Goal: Information Seeking & Learning: Understand process/instructions

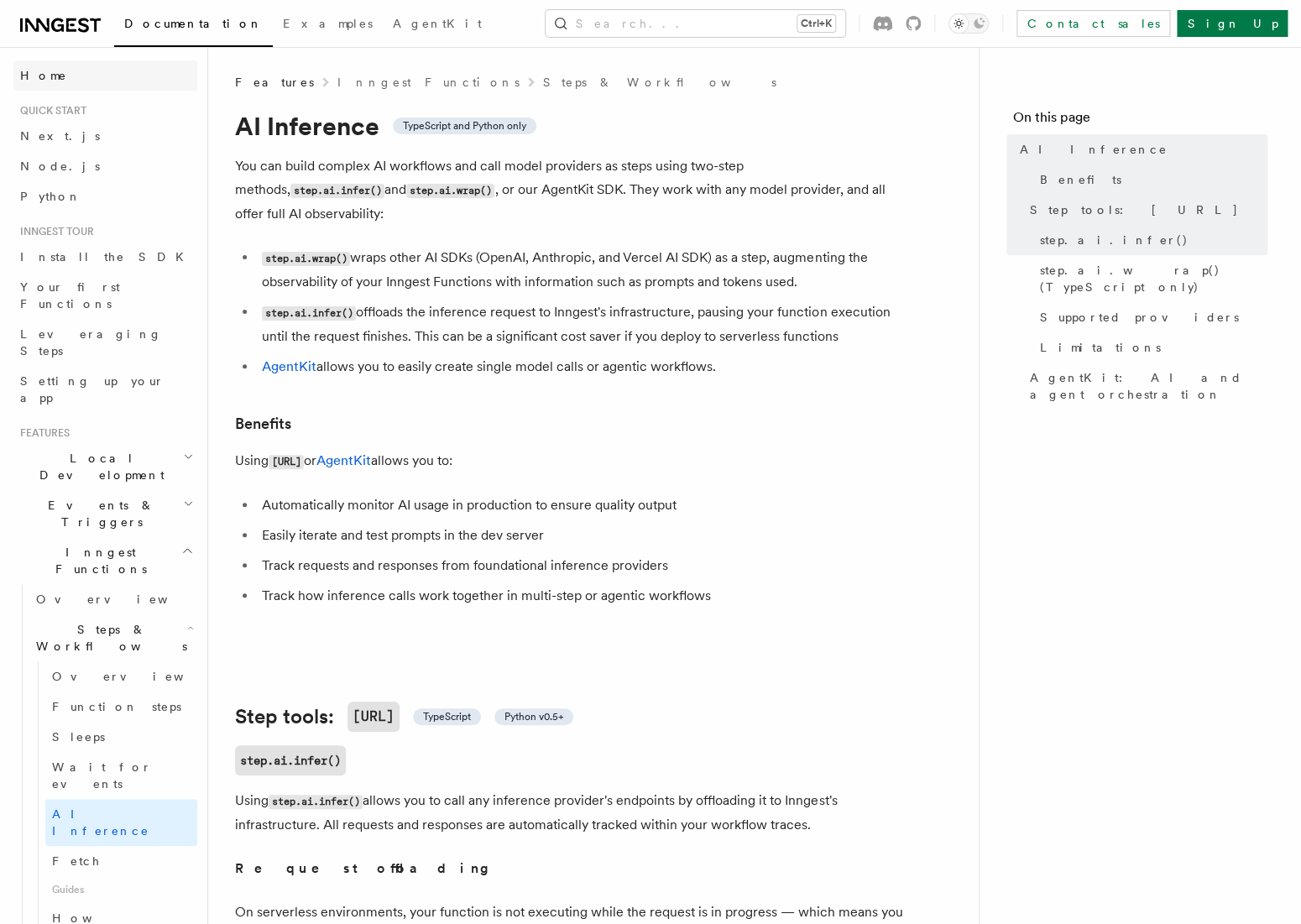
click at [47, 69] on span "Home" at bounding box center [43, 75] width 47 height 16
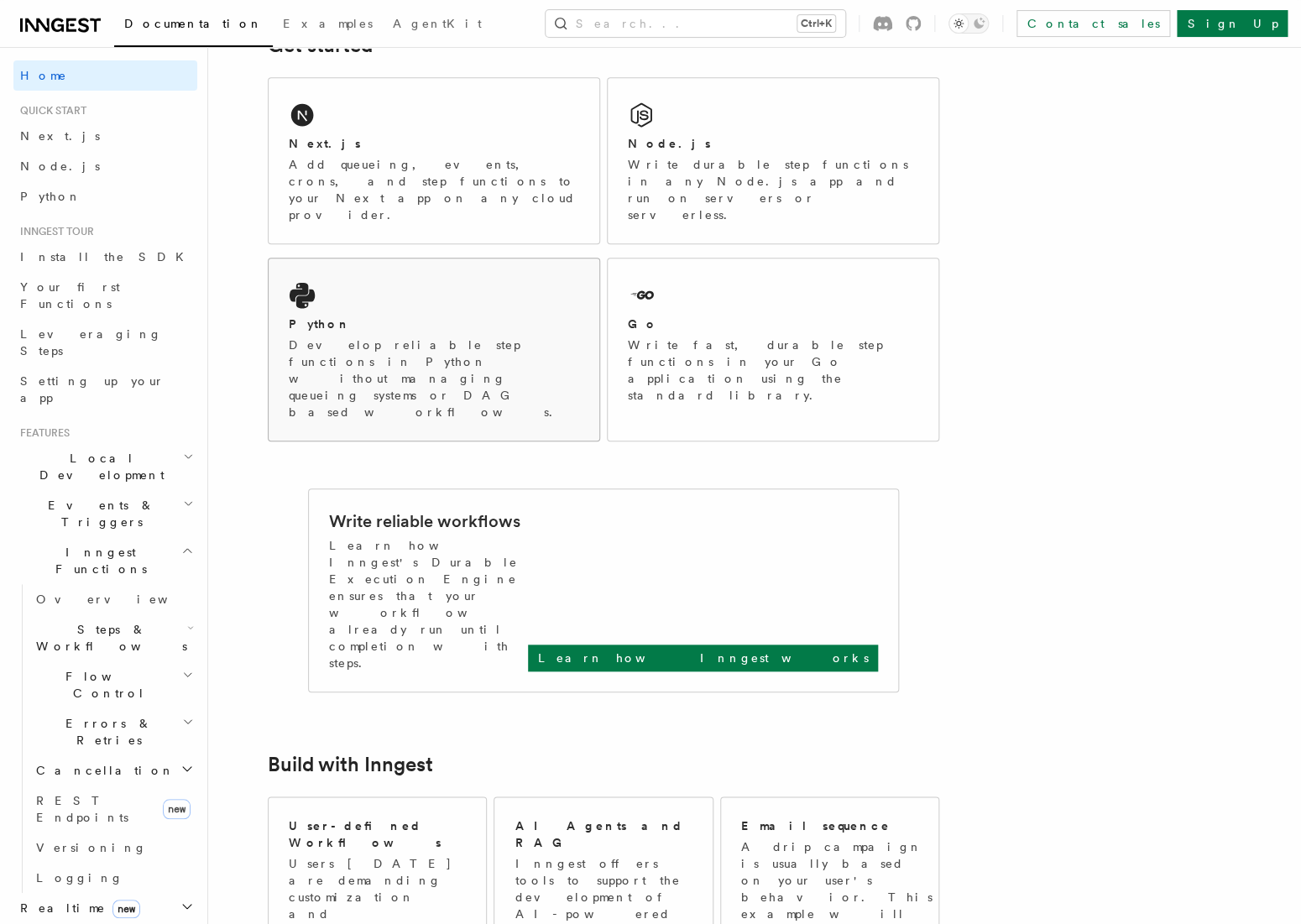
scroll to position [289, 0]
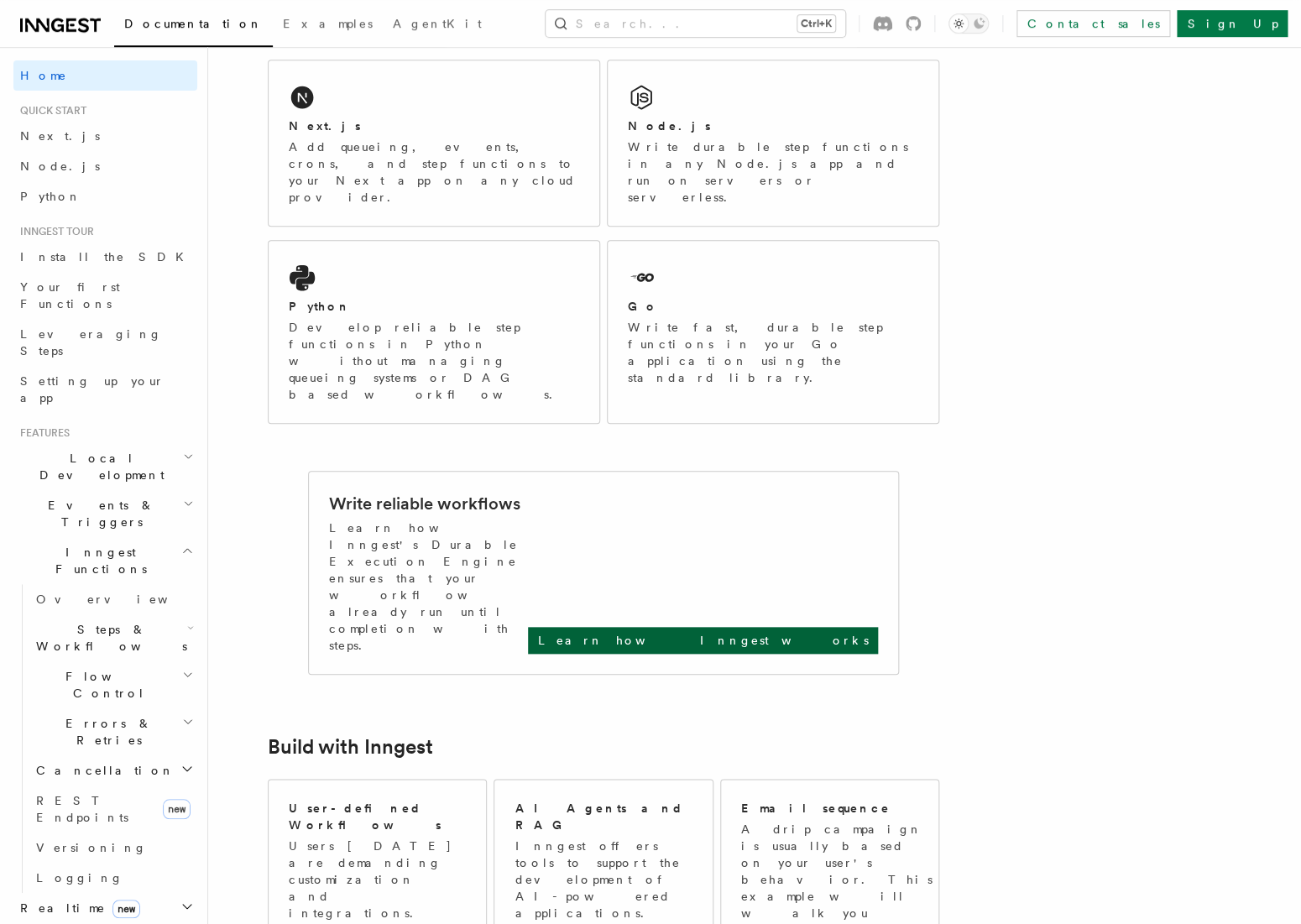
click at [823, 632] on p "Learn how Inngest works" at bounding box center [703, 639] width 330 height 16
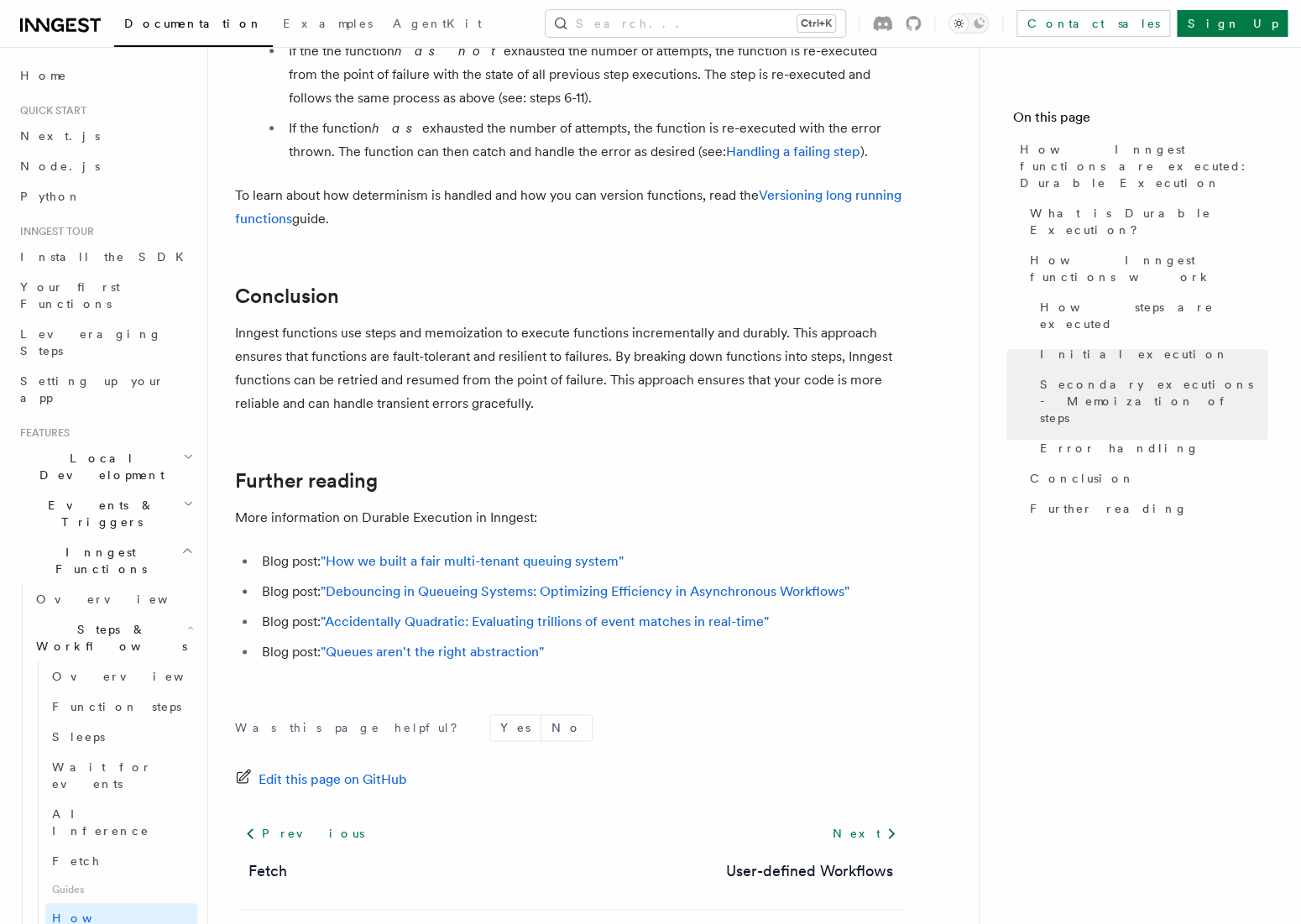
scroll to position [3059, 0]
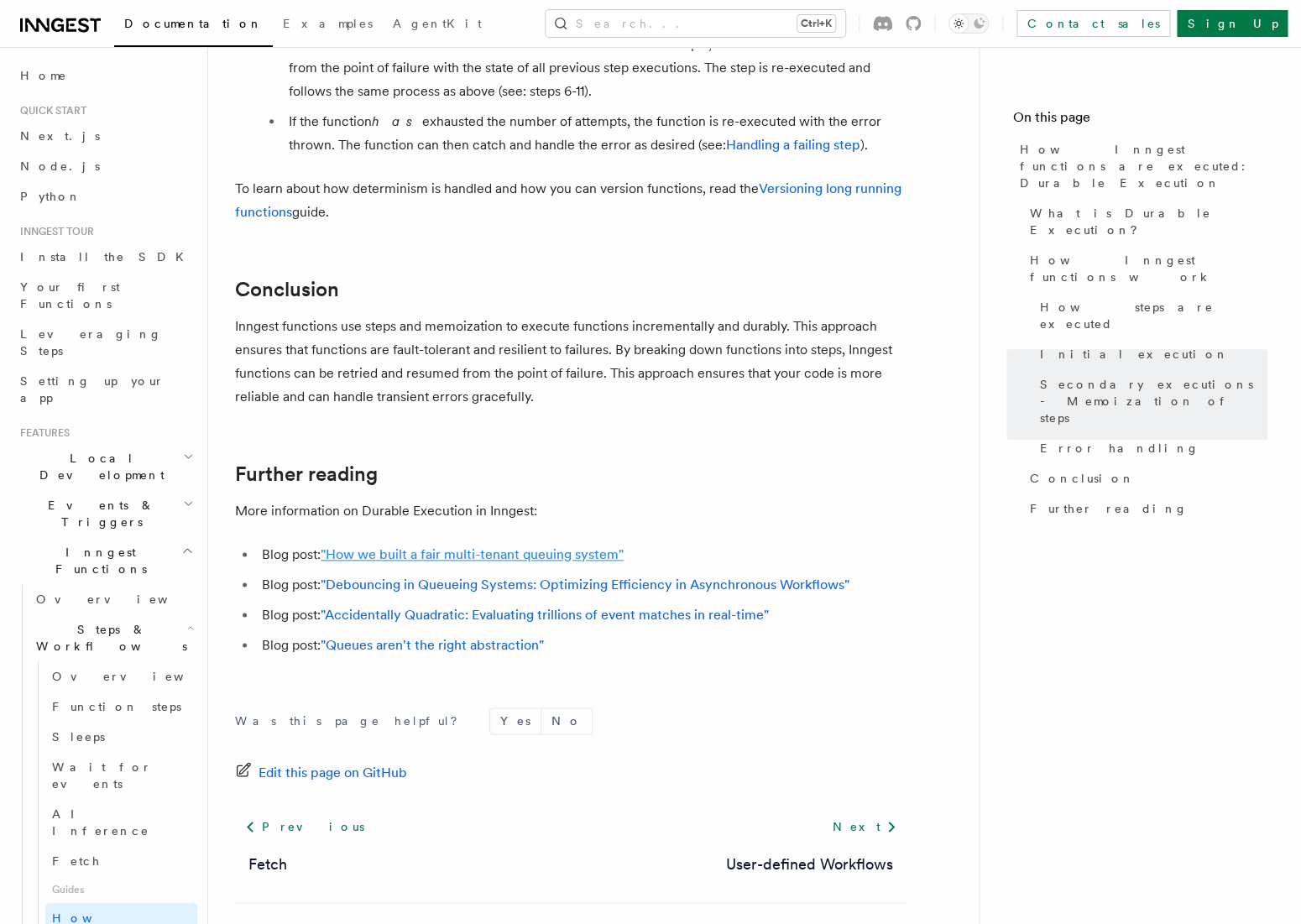
click at [590, 547] on link ""How we built a fair multi-tenant queuing system"" at bounding box center [473, 555] width 303 height 16
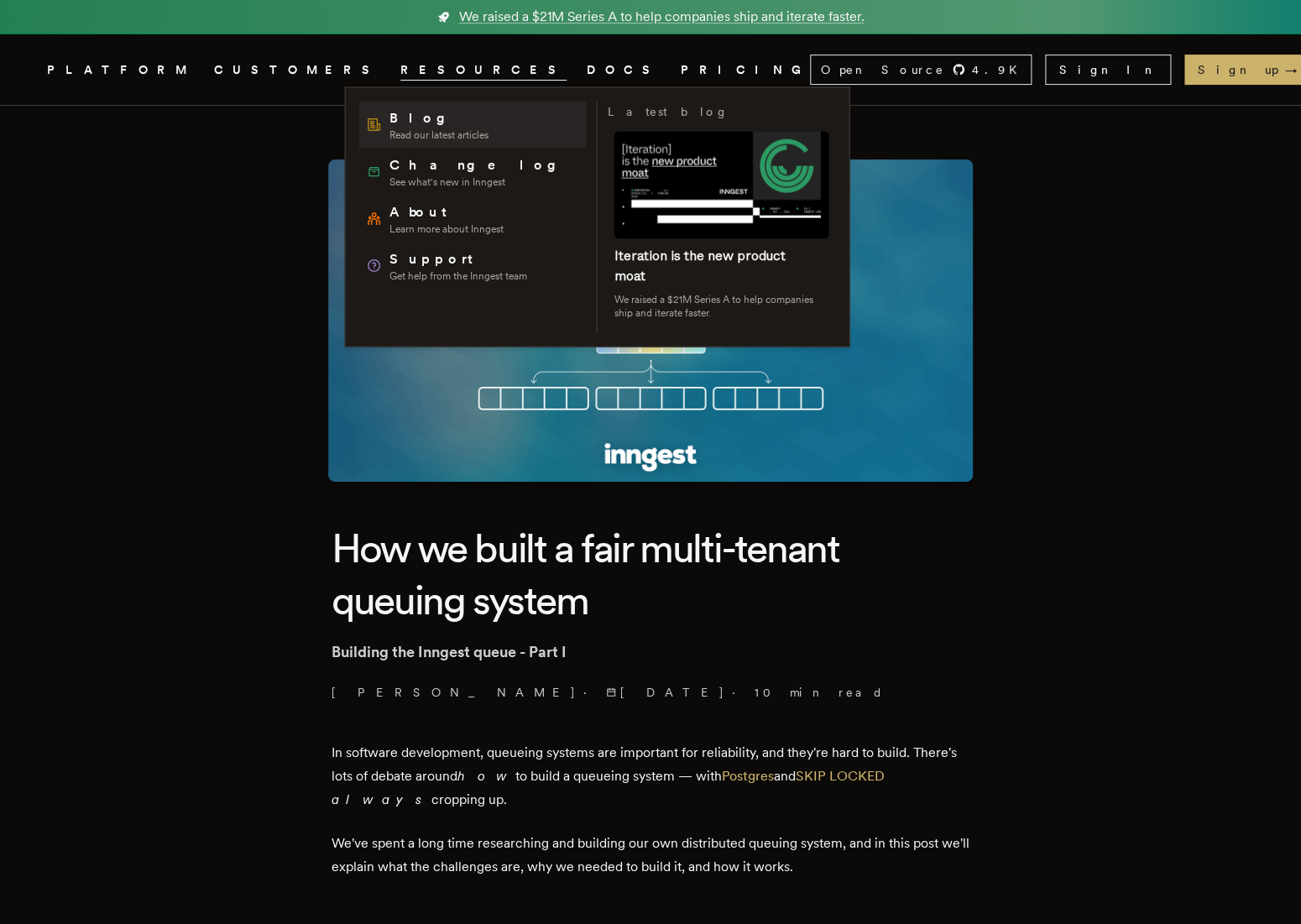
click at [402, 120] on span "Blog" at bounding box center [439, 118] width 99 height 20
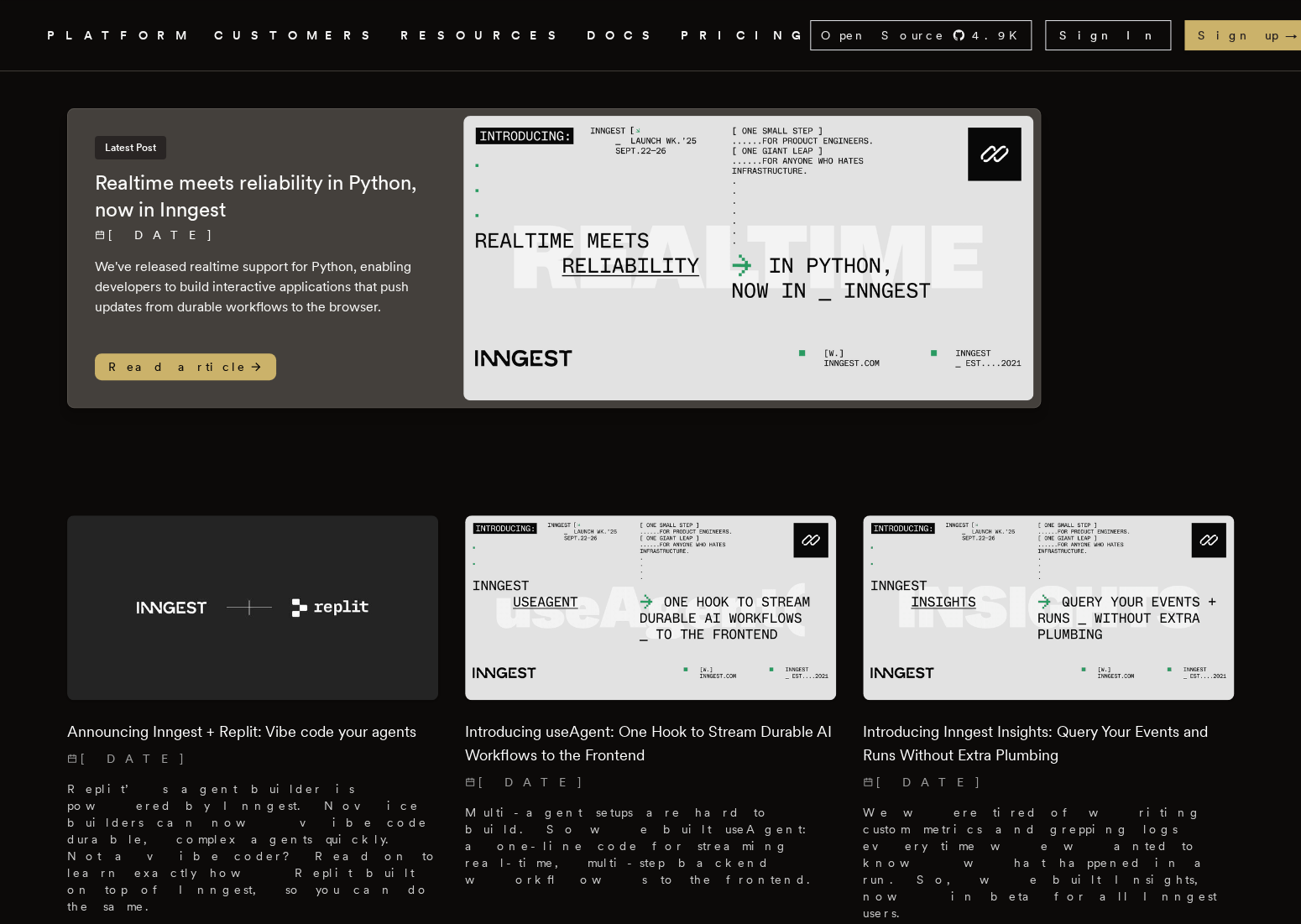
scroll to position [110, 0]
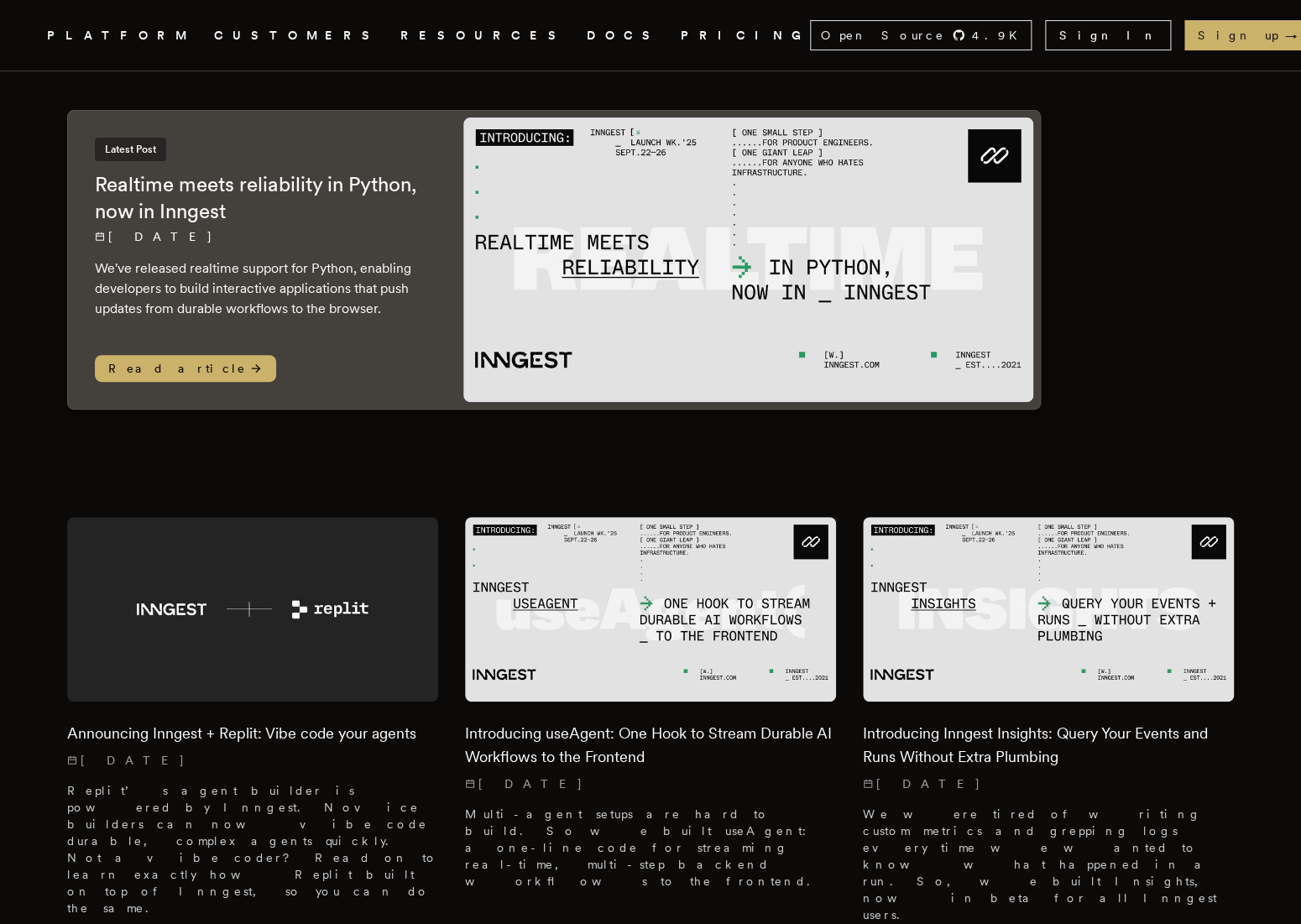
click at [351, 208] on h2 "Realtime meets reliability in Python, now in Inngest" at bounding box center [261, 199] width 335 height 54
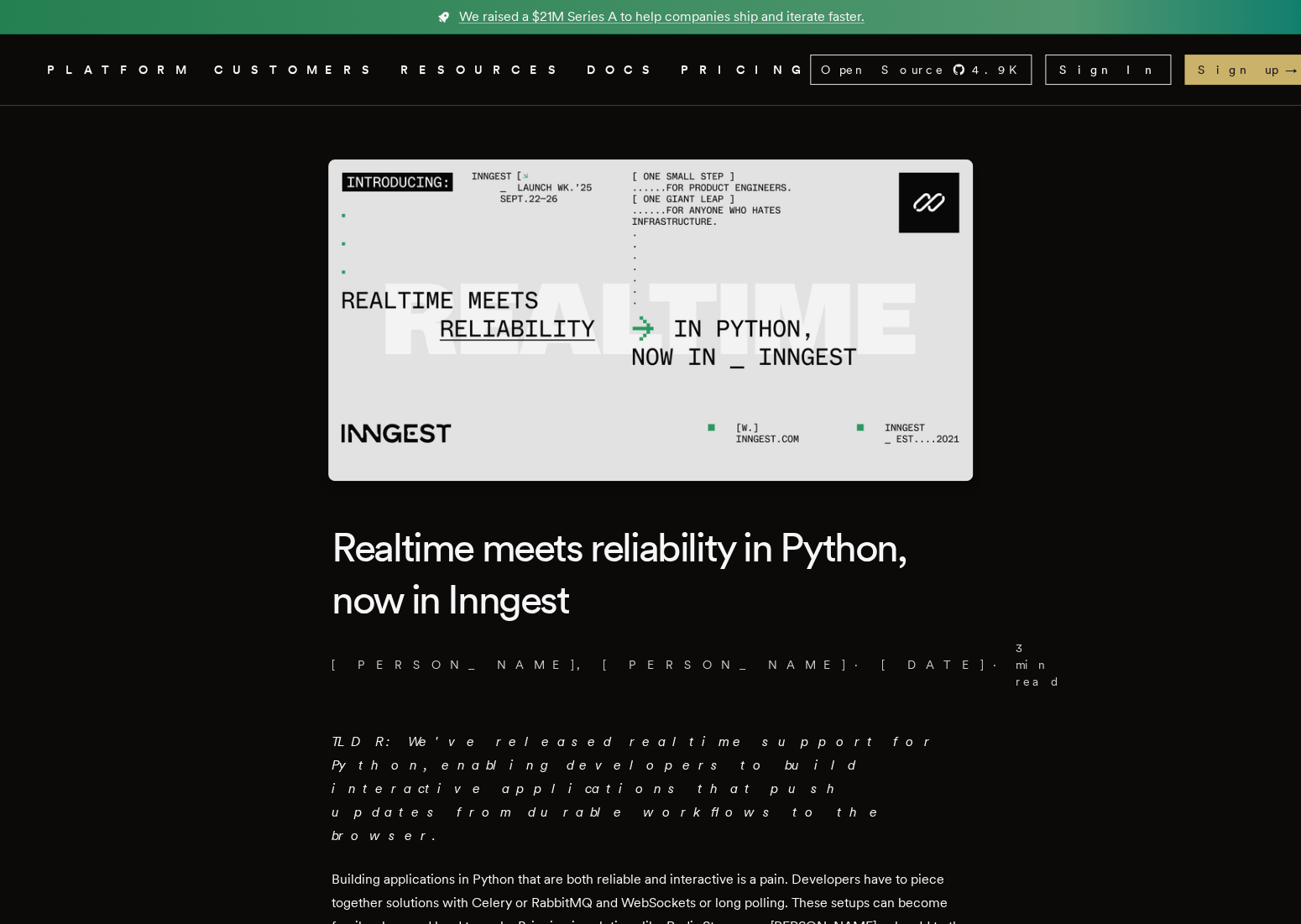
click at [586, 74] on link "DOCS" at bounding box center [623, 70] width 74 height 21
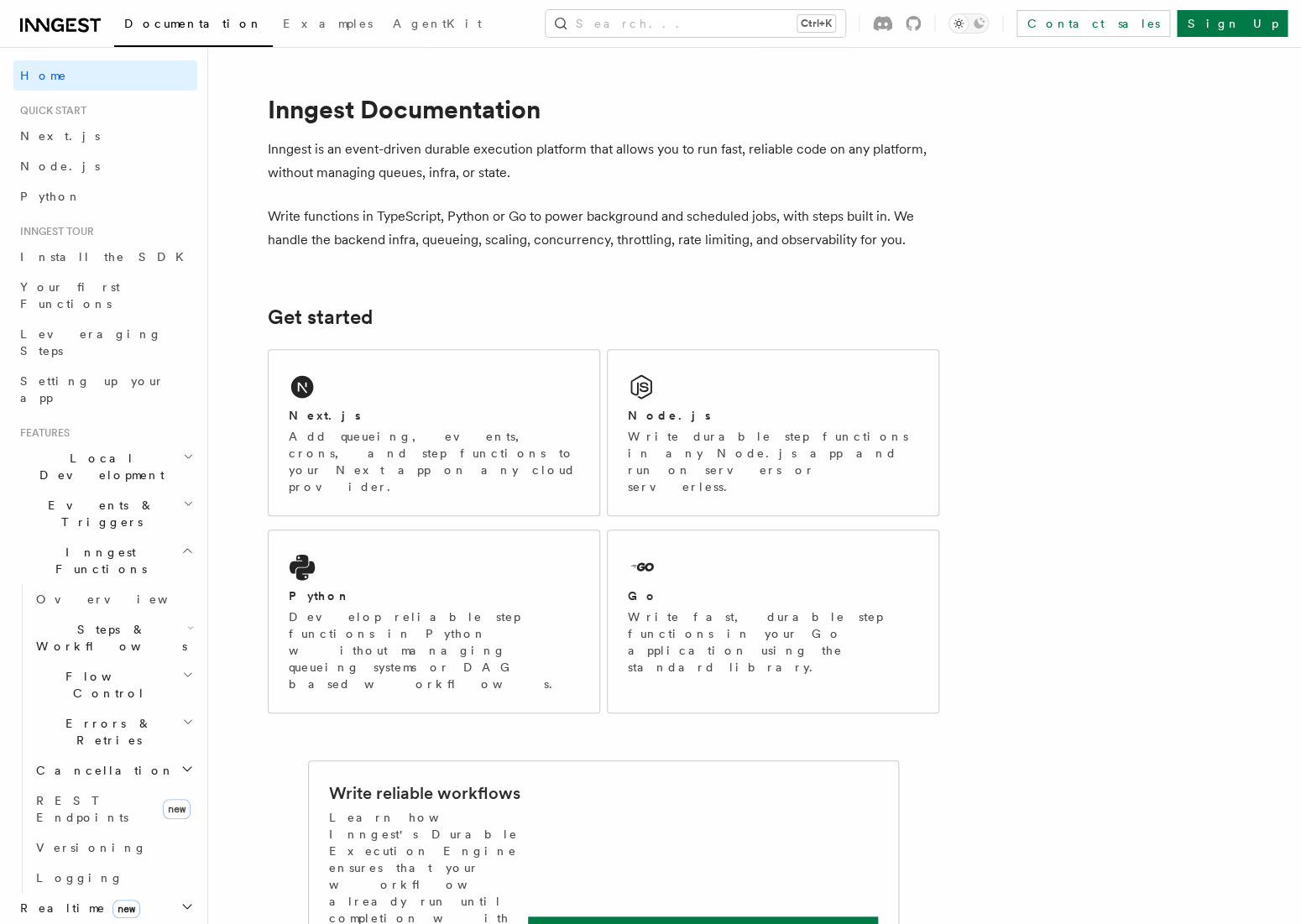
click at [138, 444] on h2 "Local Development" at bounding box center [105, 467] width 184 height 47
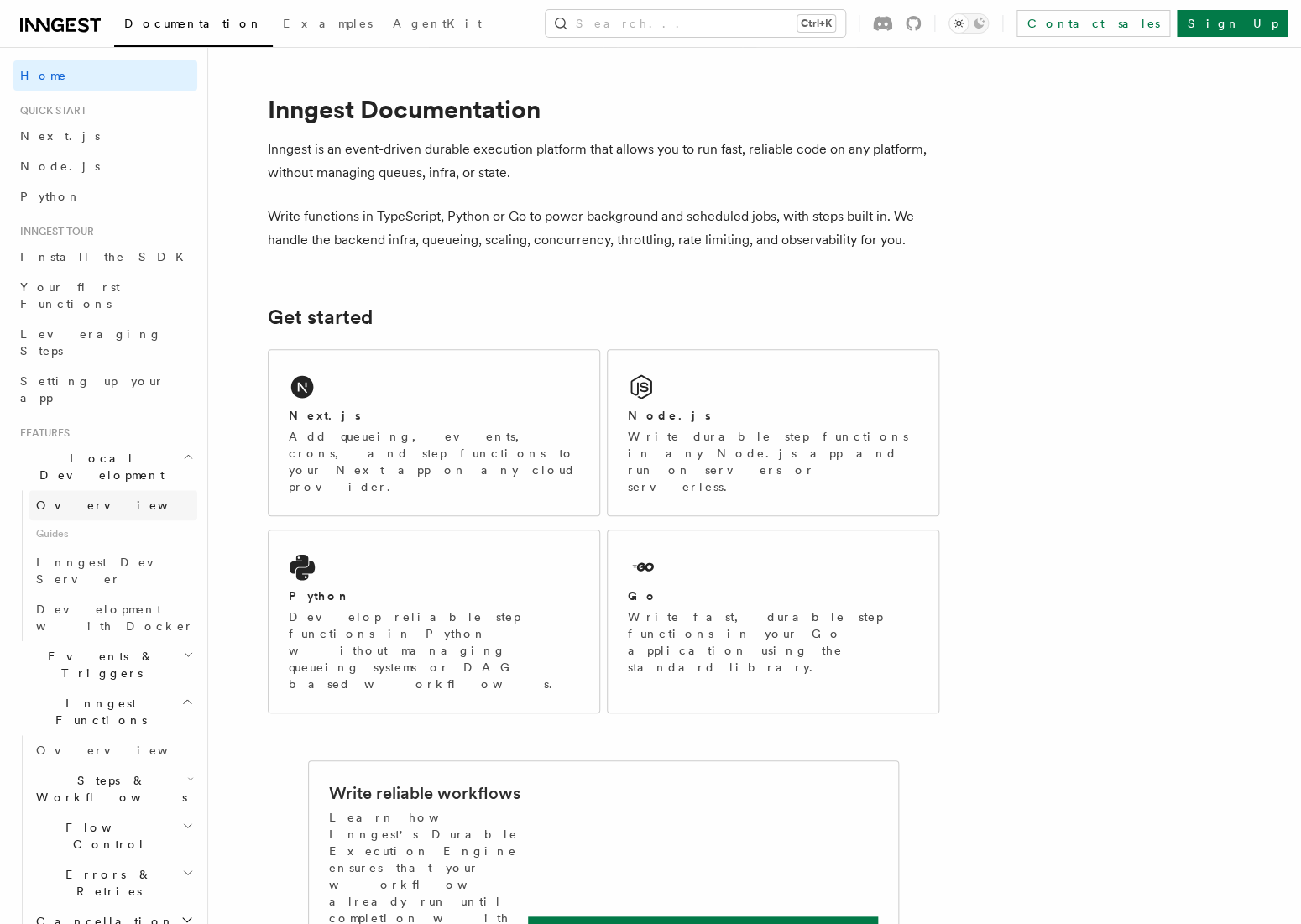
click at [105, 490] on link "Overview" at bounding box center [113, 504] width 168 height 30
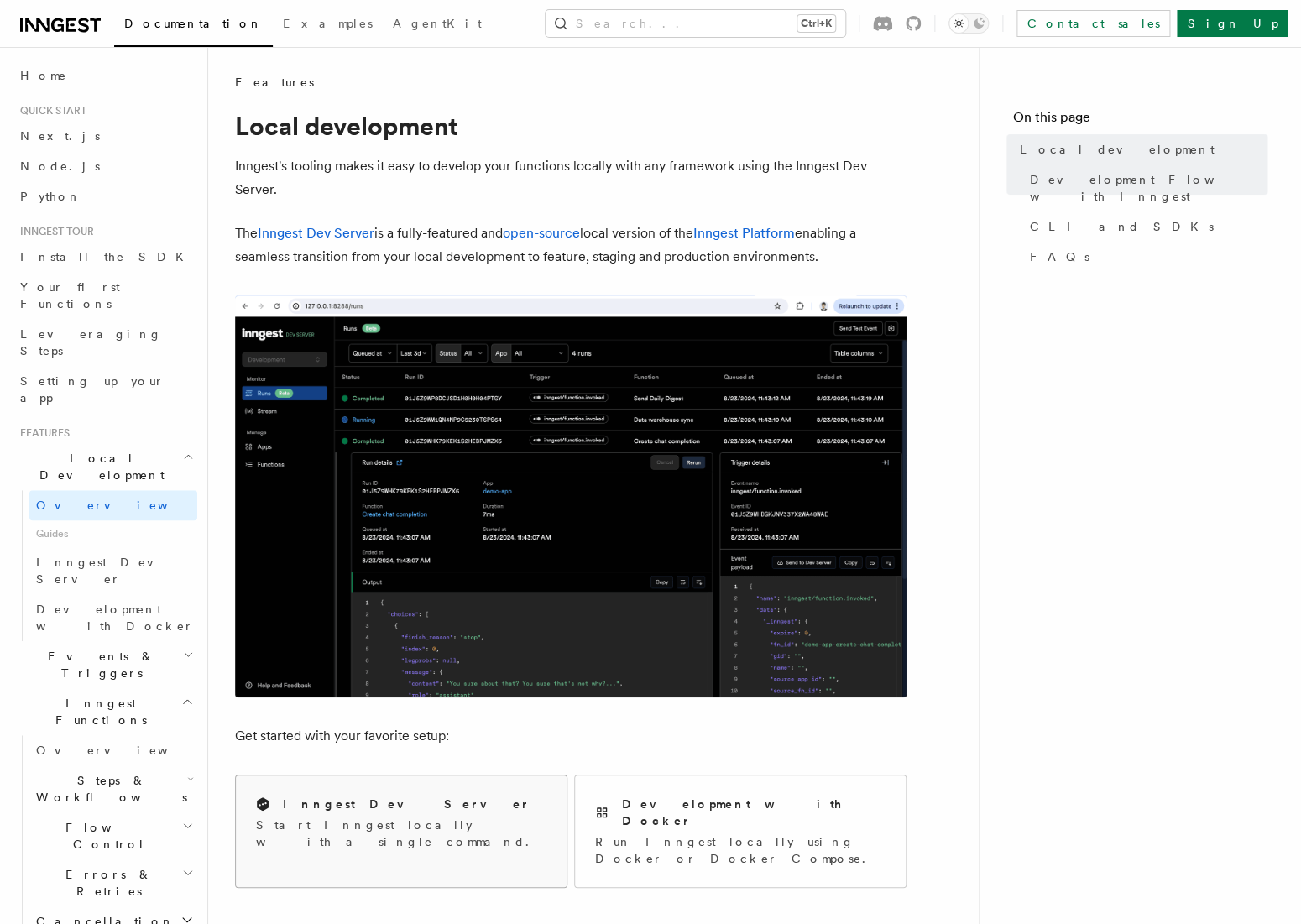
click at [424, 832] on p "Start Inngest locally with a single command." at bounding box center [400, 833] width 290 height 34
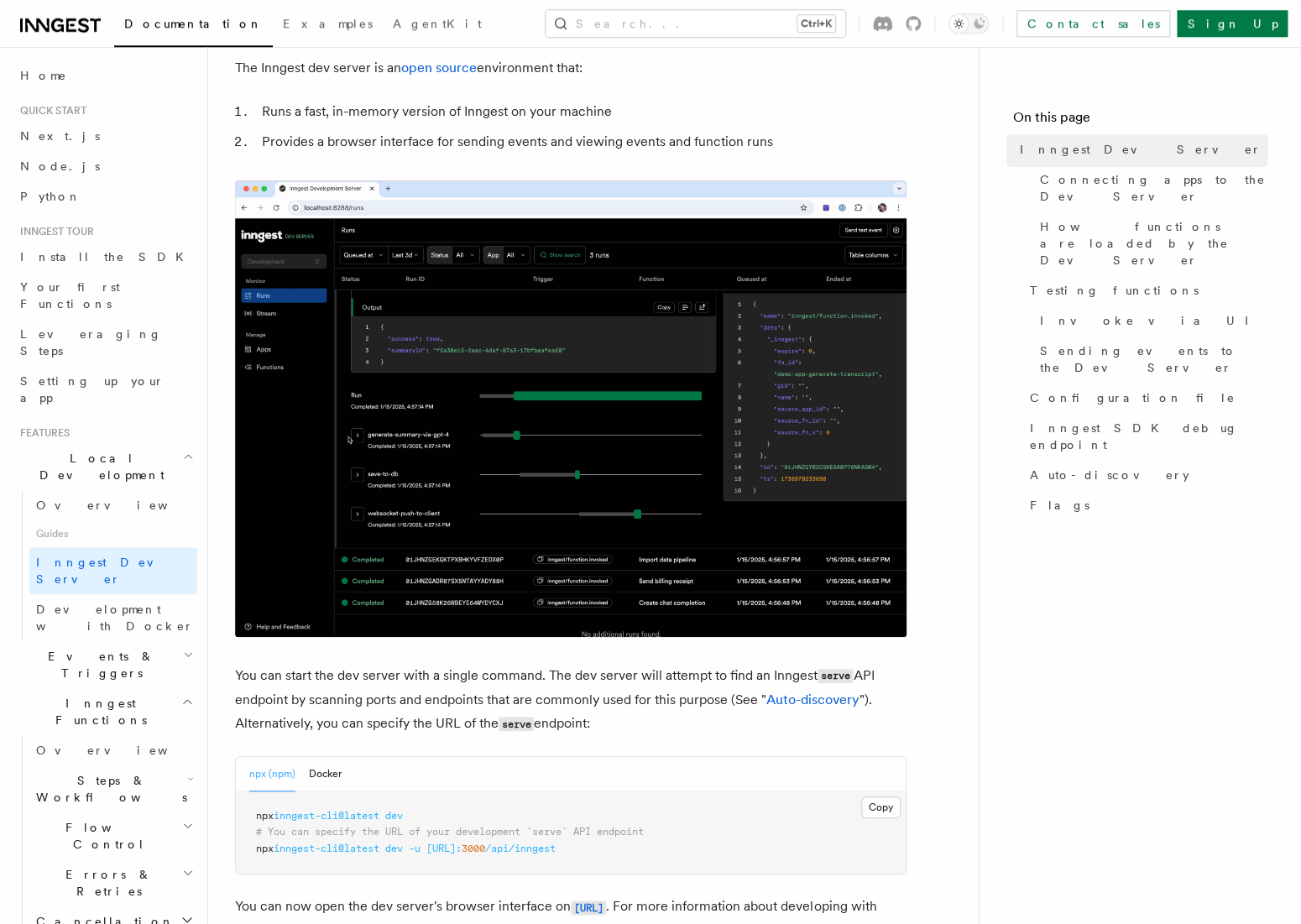
scroll to position [240, 0]
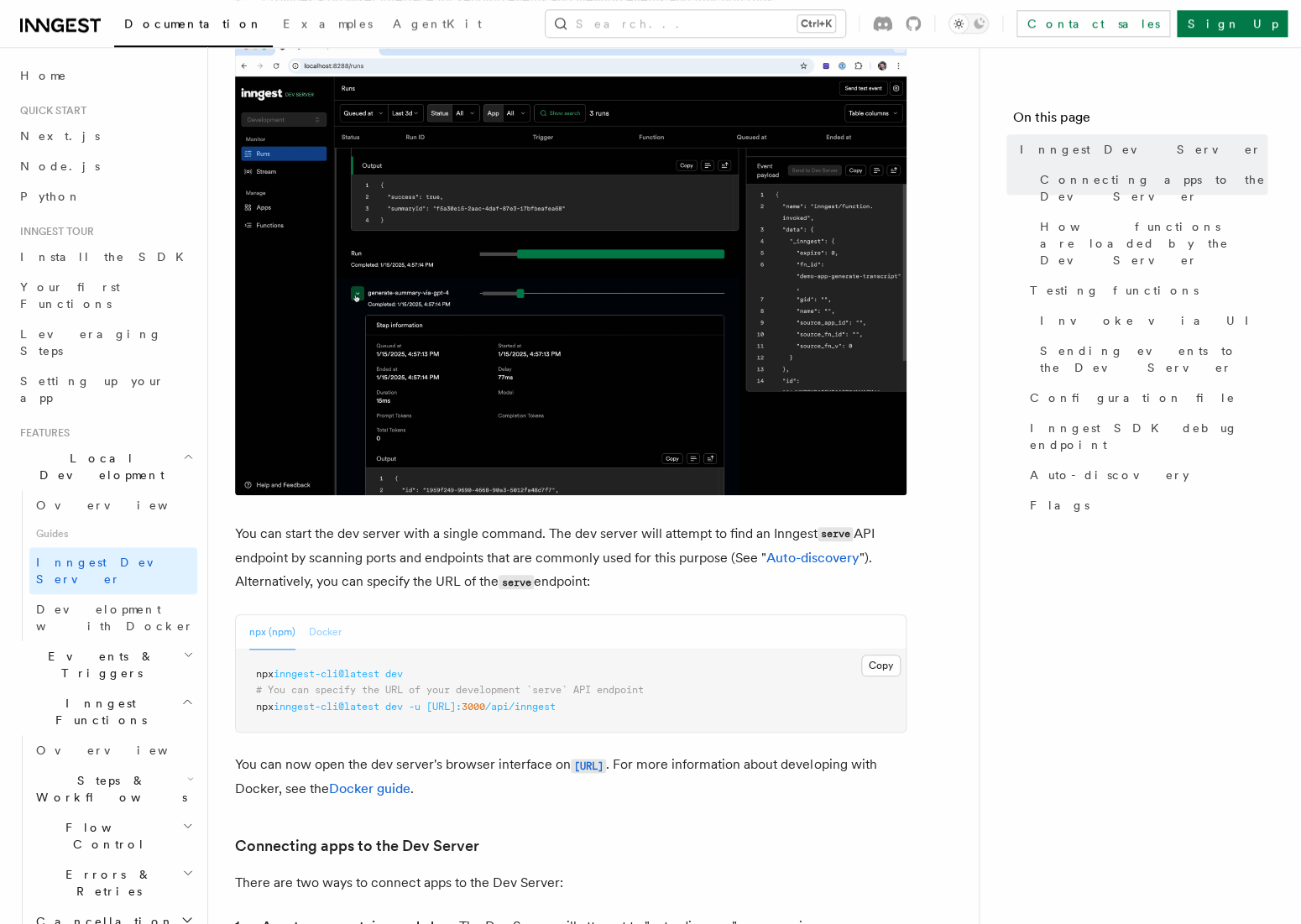
click at [339, 632] on button "Docker" at bounding box center [325, 633] width 33 height 35
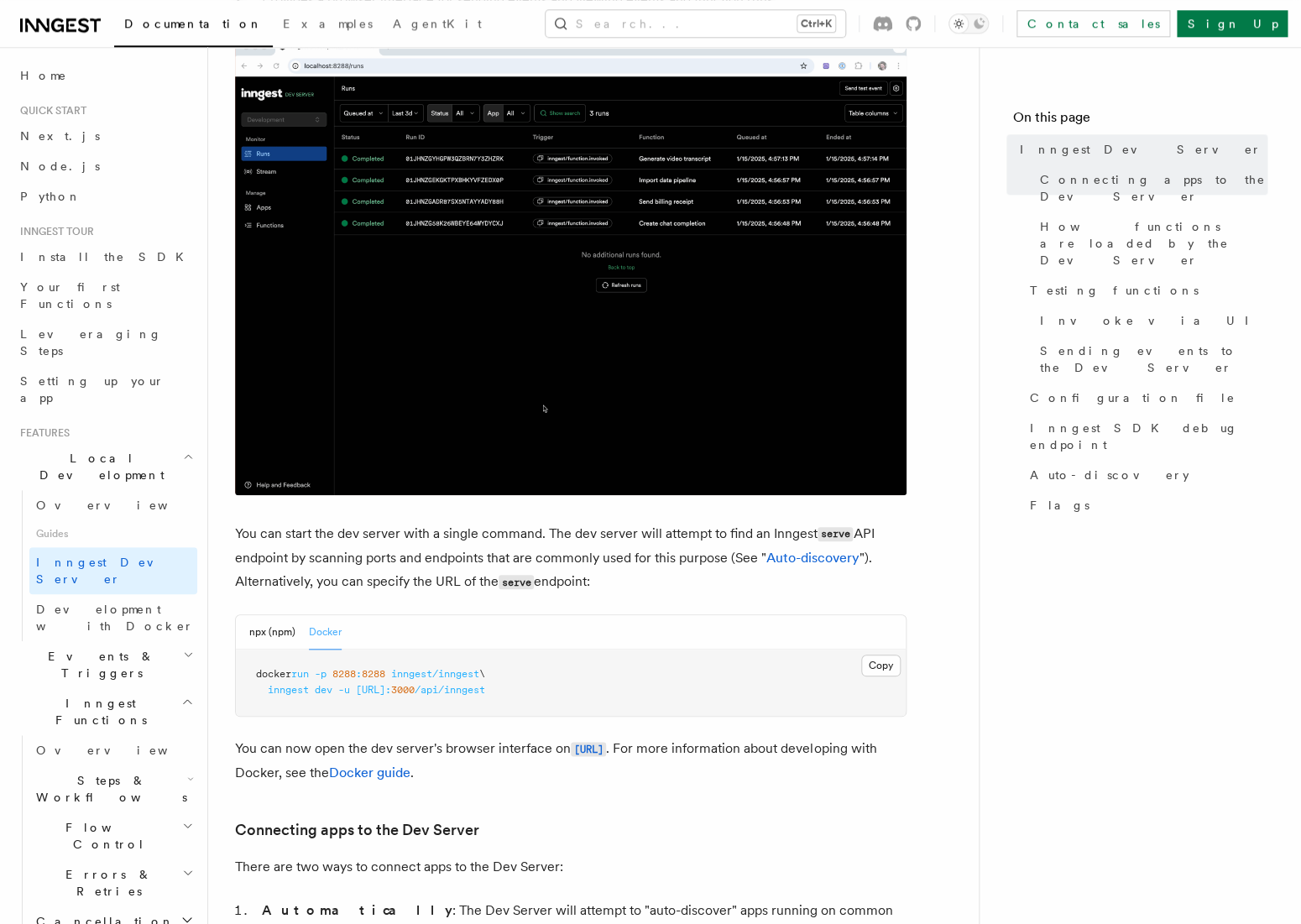
scroll to position [239, 0]
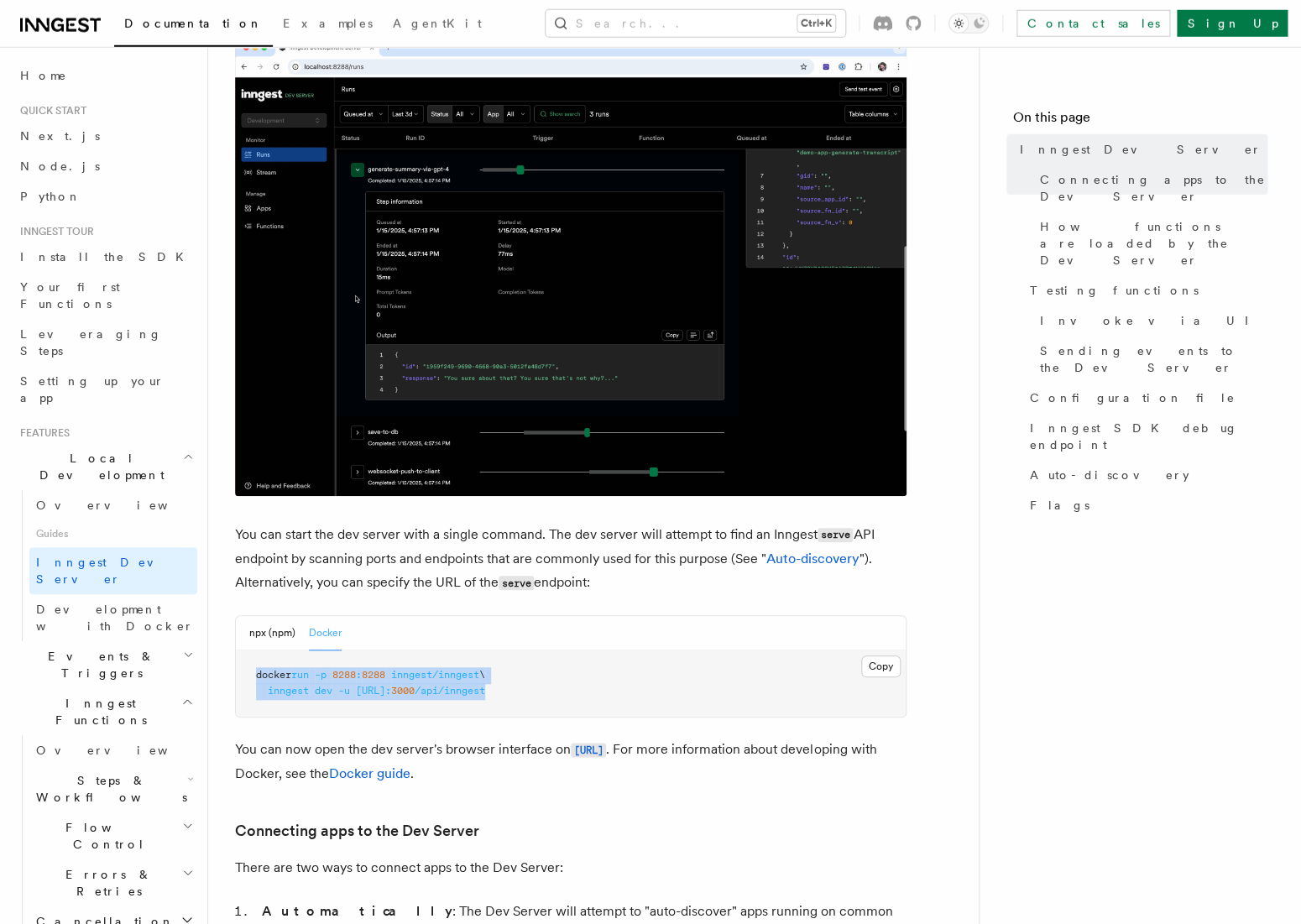
drag, startPoint x: 626, startPoint y: 693, endPoint x: 256, endPoint y: 677, distance: 370.3
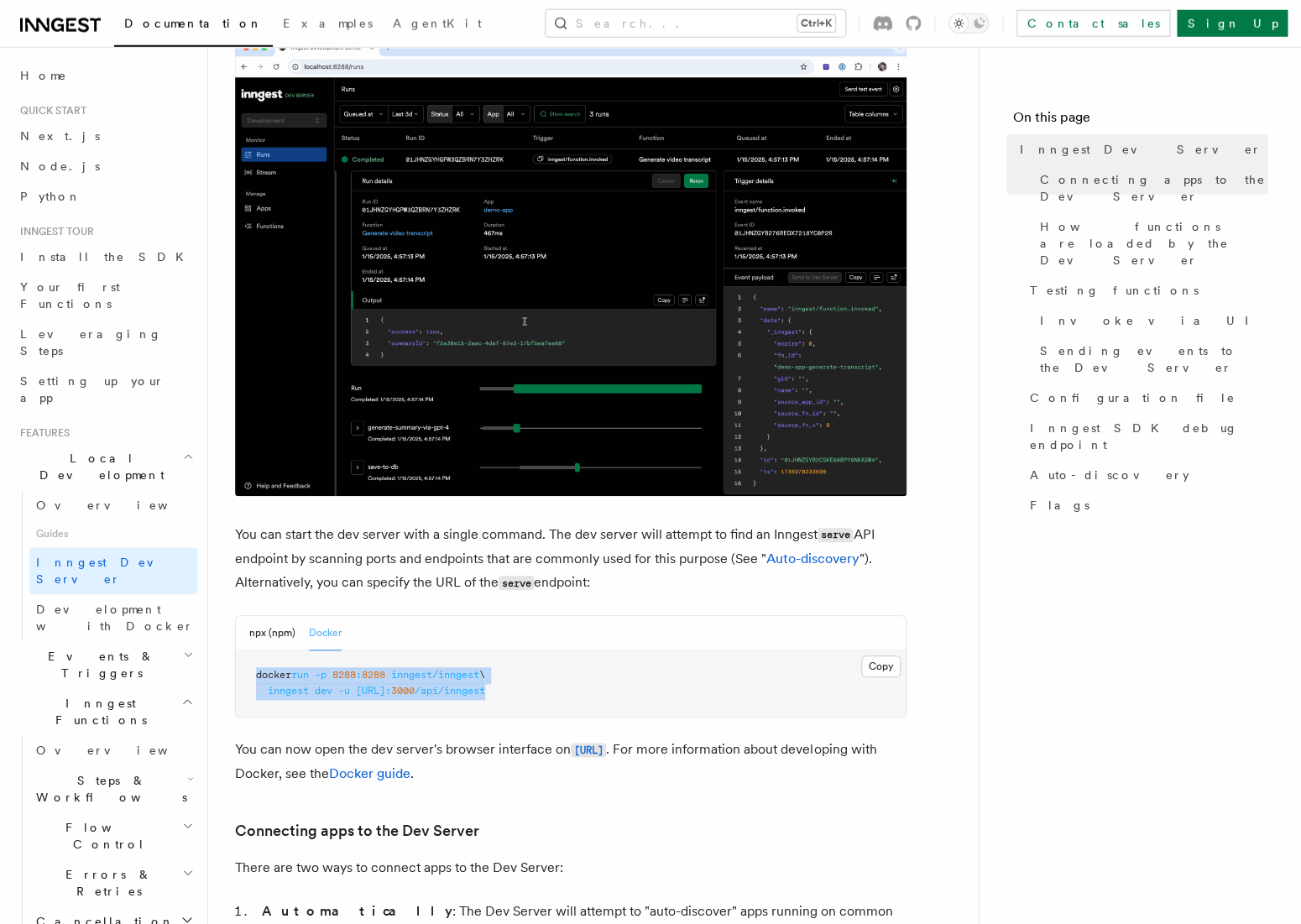
click at [256, 677] on pre "docker run -p 8288 : 8288 inngest/inngest \ inngest dev -u http://host.docker.i…" at bounding box center [571, 684] width 670 height 67
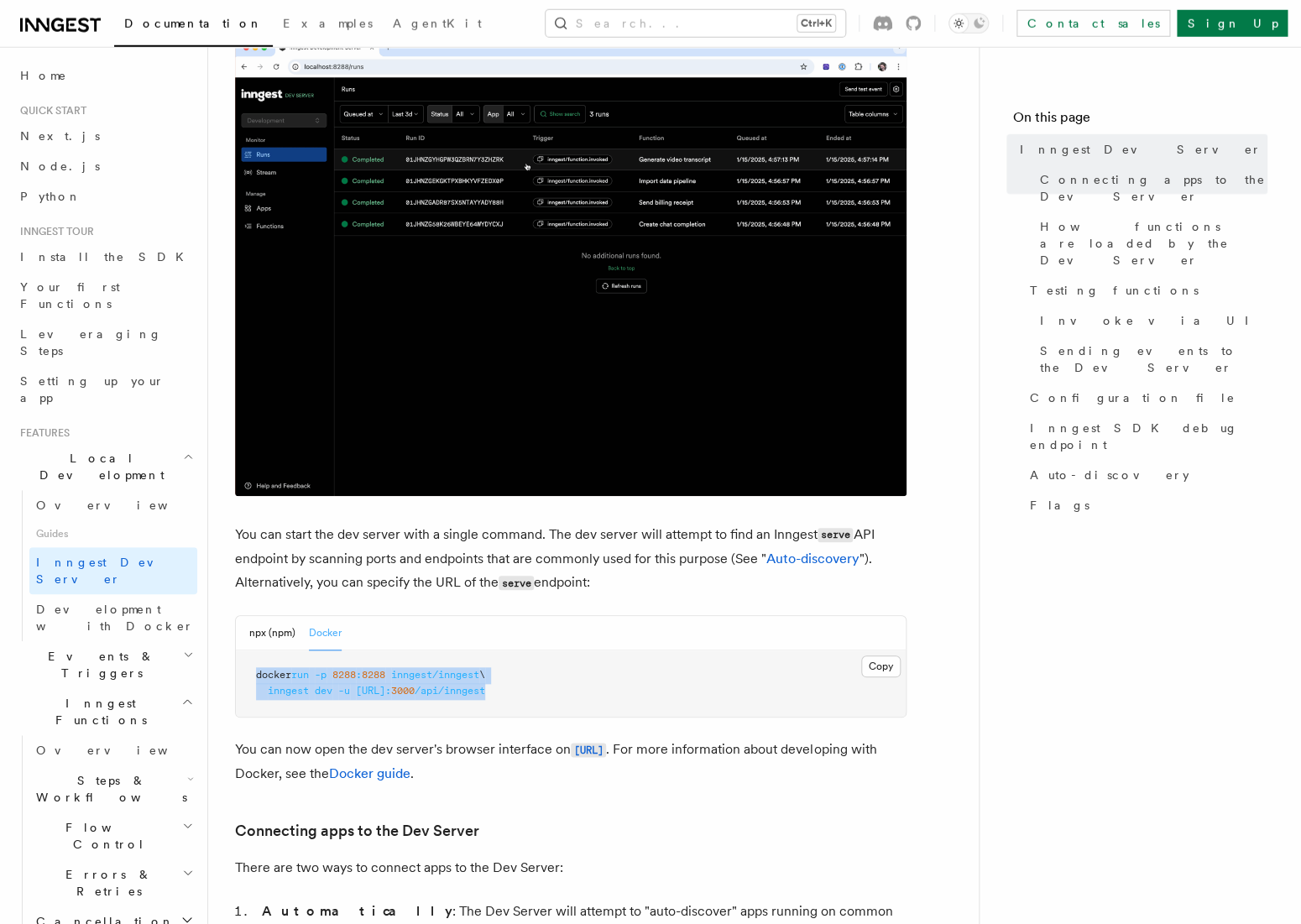
scroll to position [0, 0]
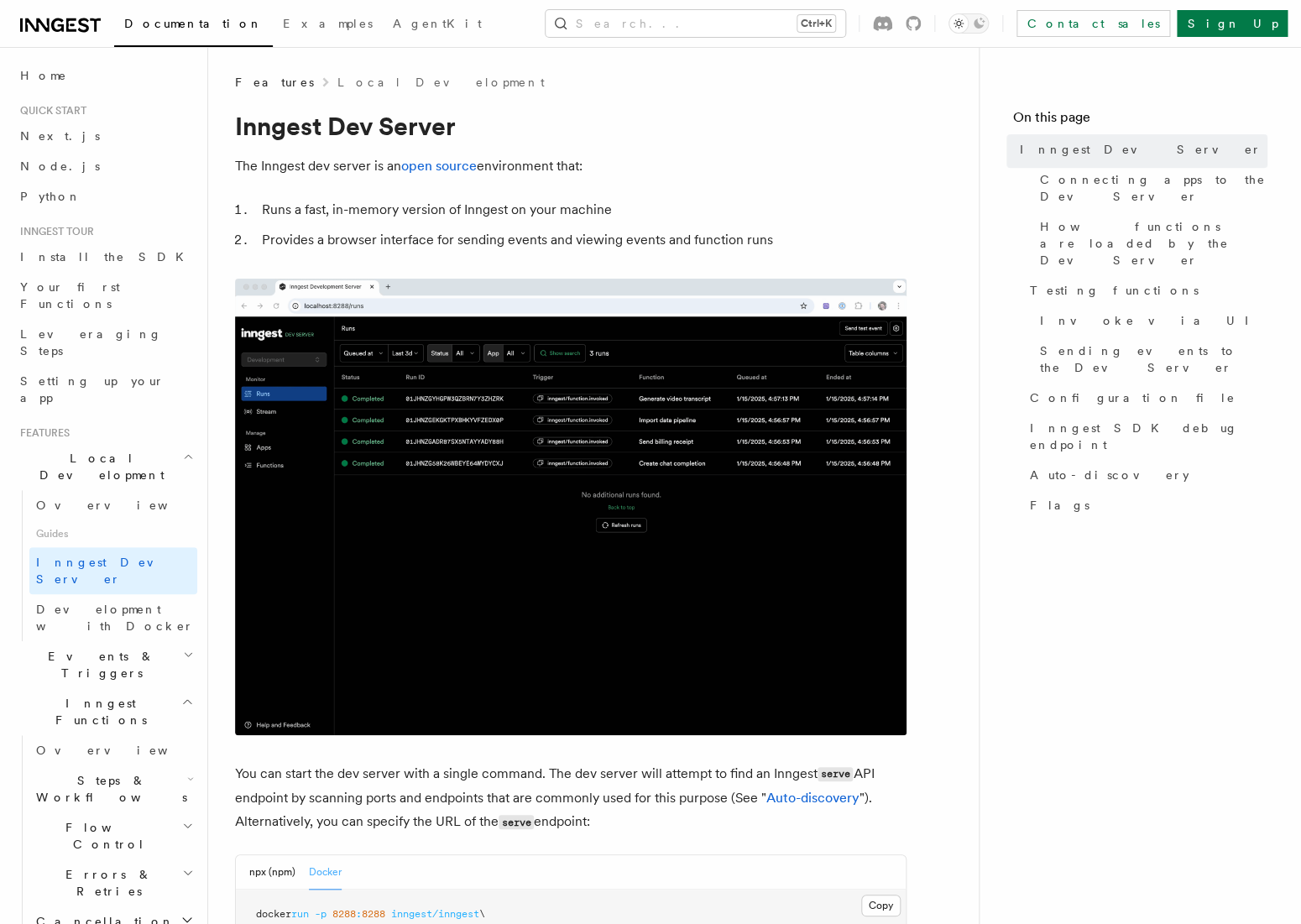
click at [301, 213] on li "Runs a fast, in-memory version of Inngest on your machine" at bounding box center [582, 209] width 650 height 23
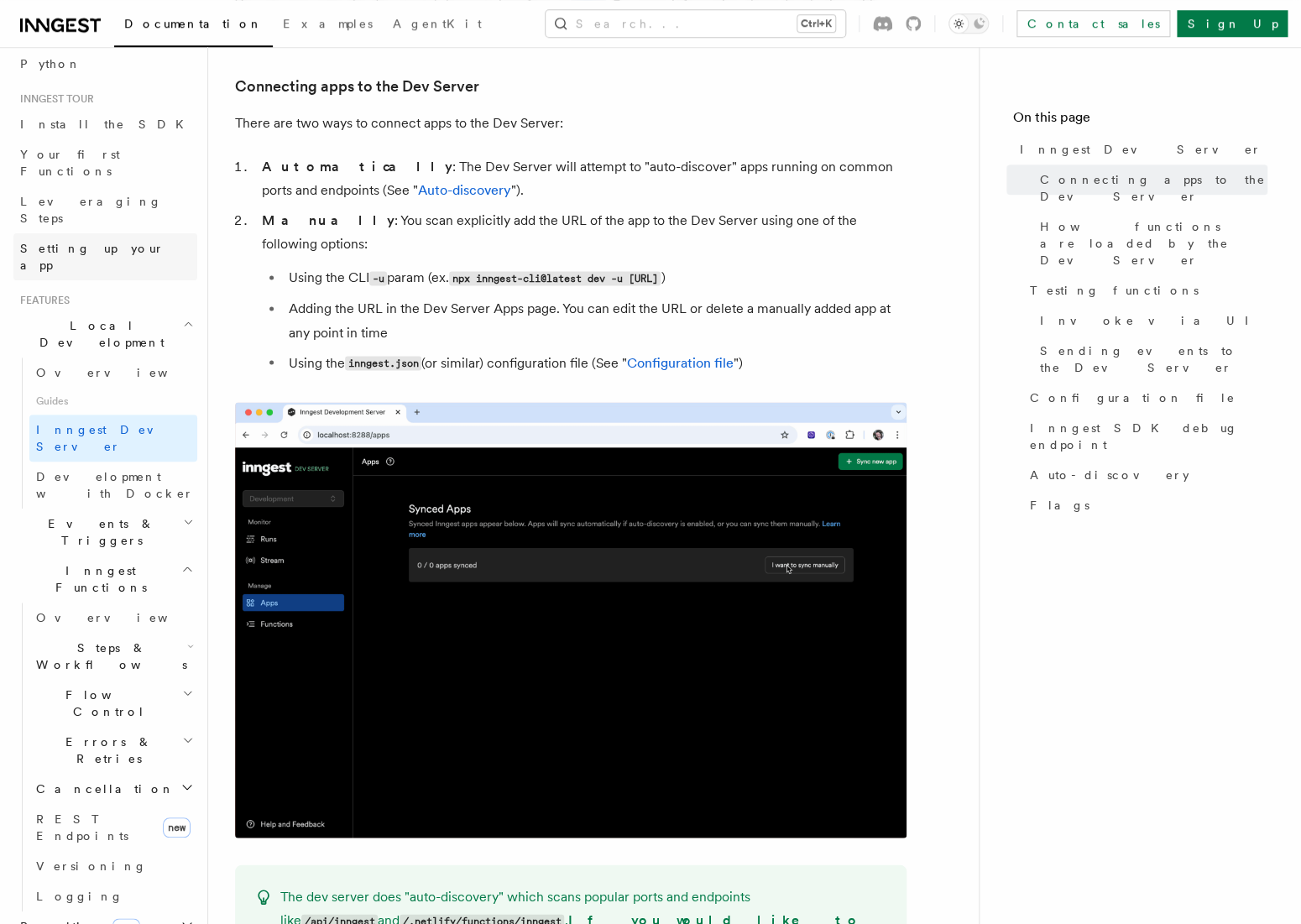
scroll to position [149, 0]
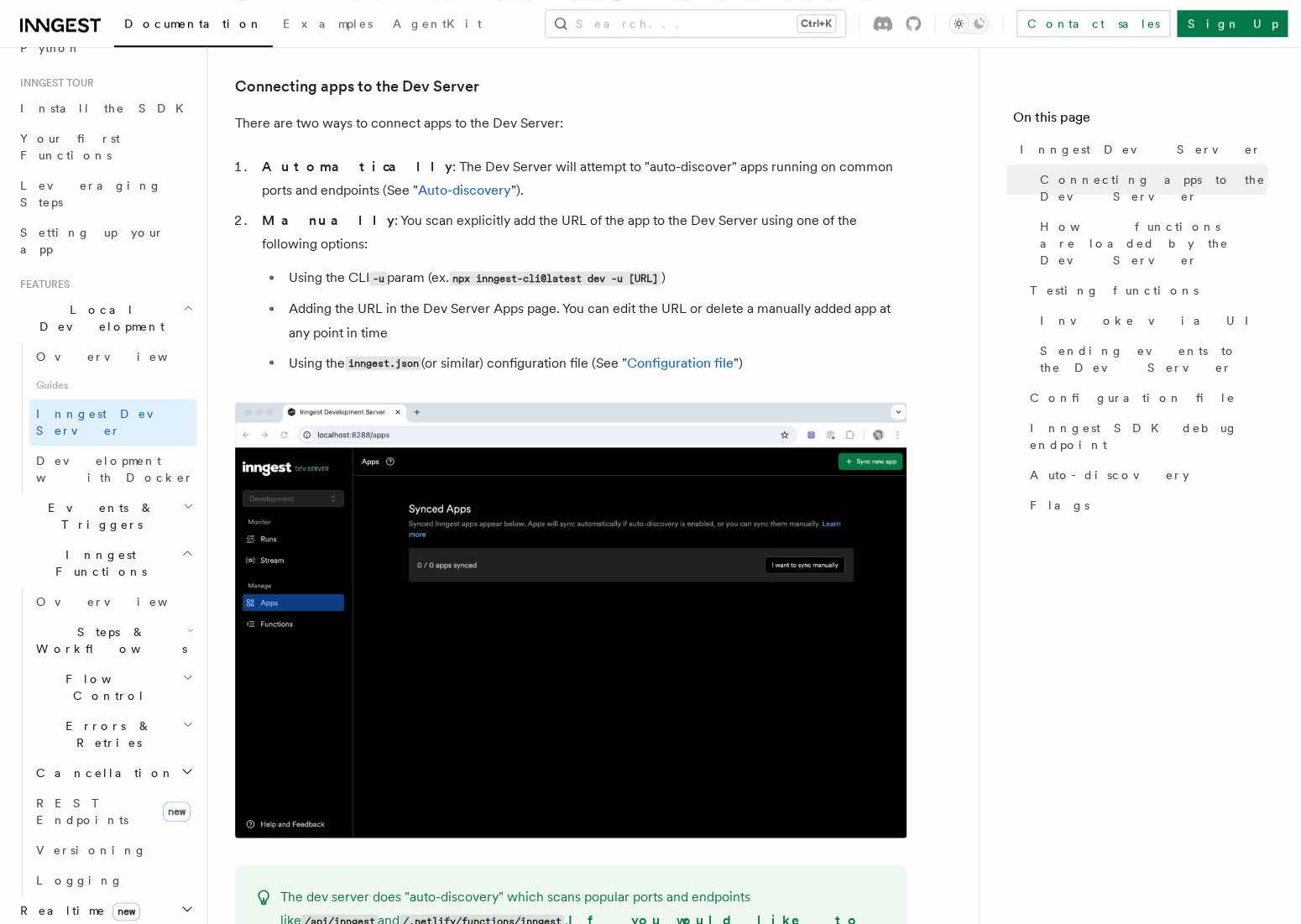
click at [187, 500] on icon "button" at bounding box center [188, 506] width 11 height 14
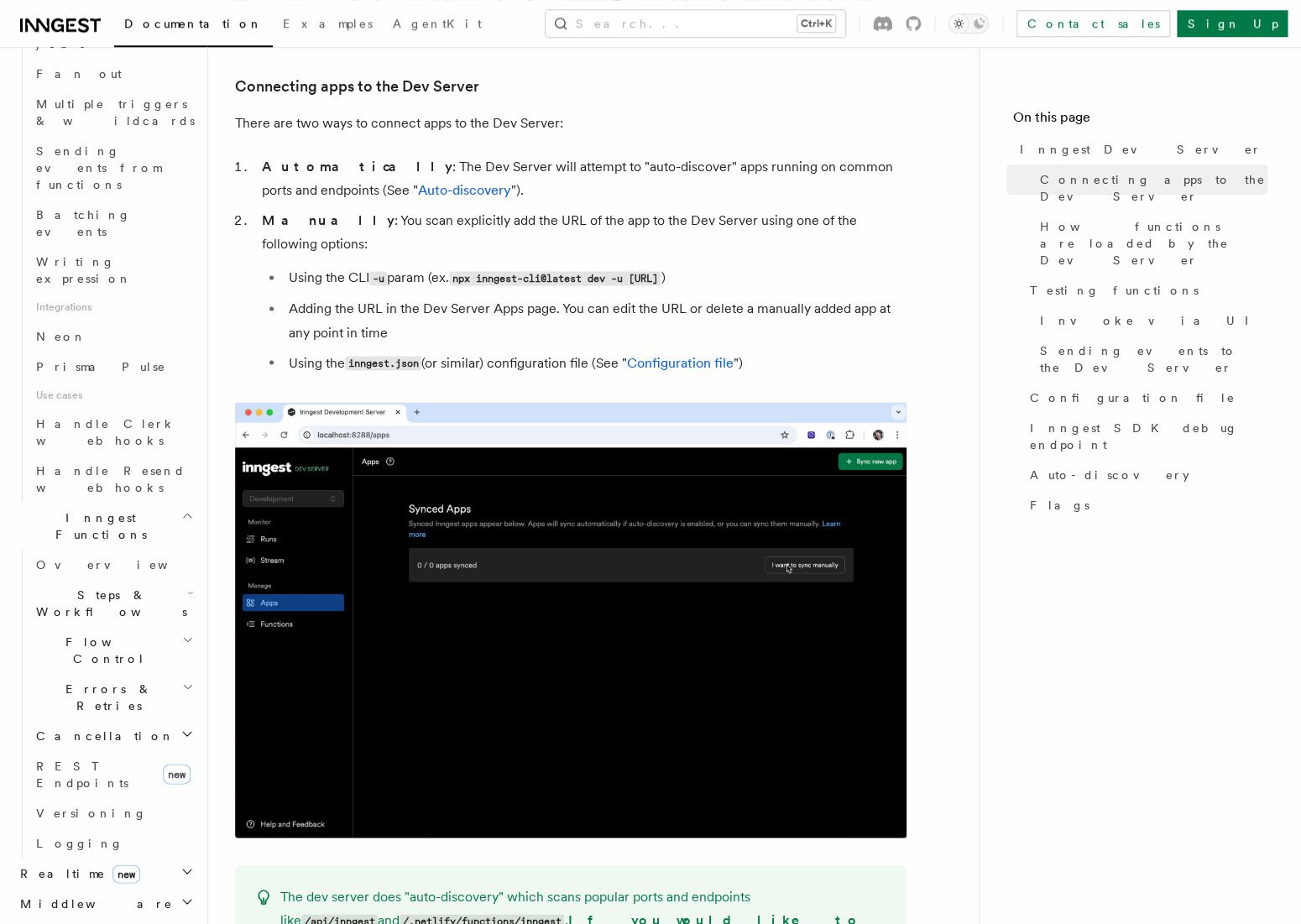
scroll to position [1022, 0]
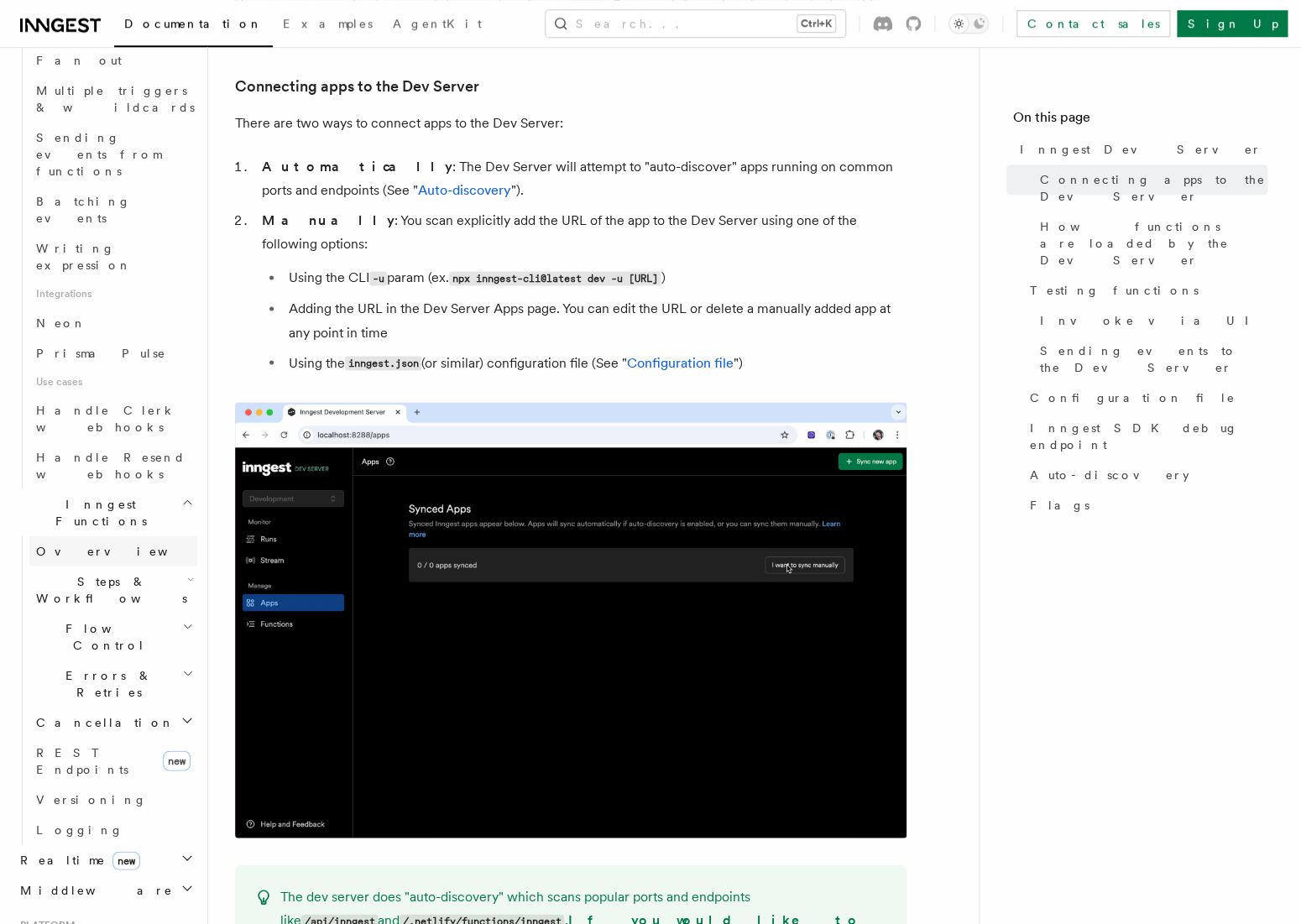
click at [67, 544] on span "Overview" at bounding box center [122, 551] width 173 height 14
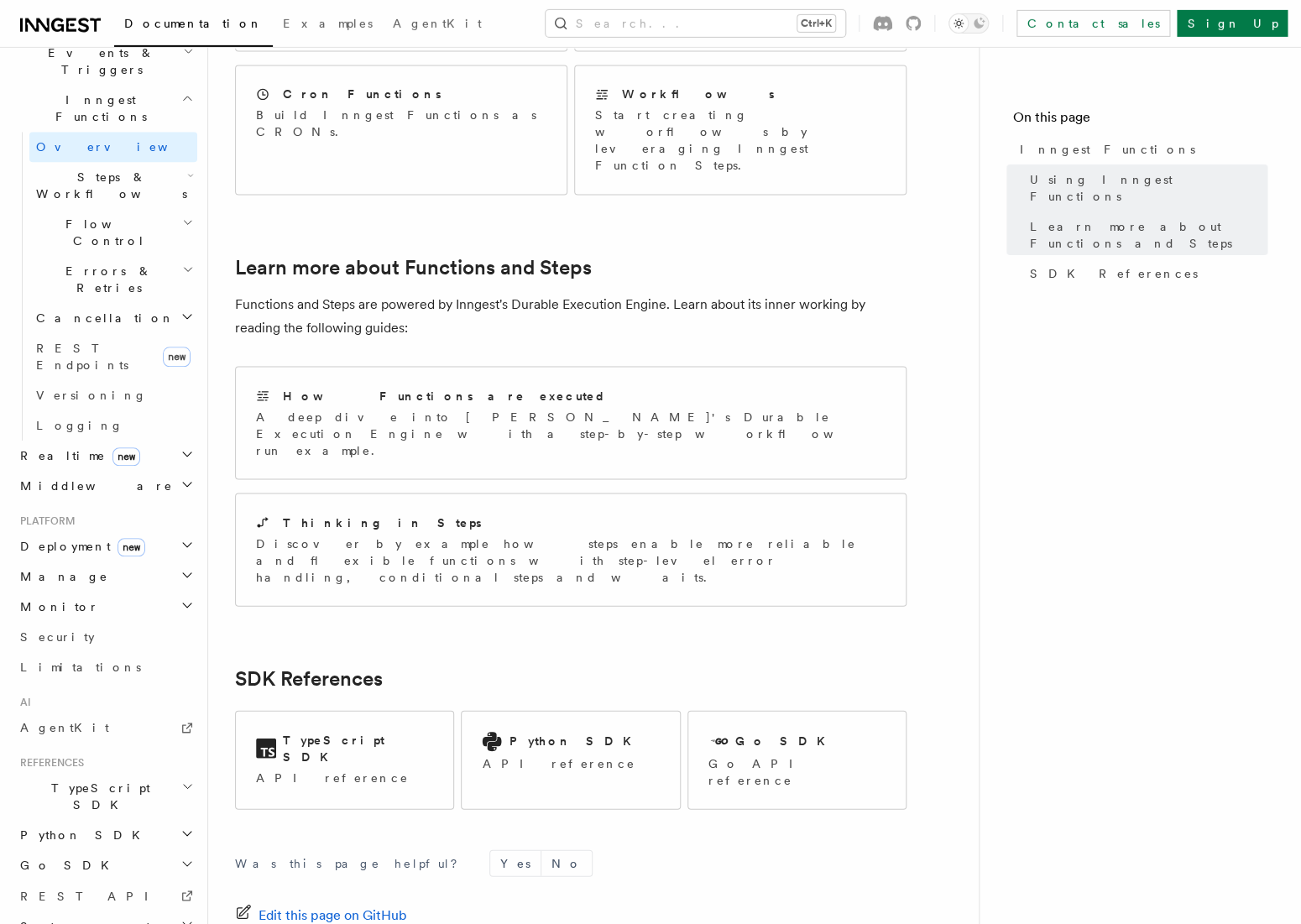
scroll to position [1080, 0]
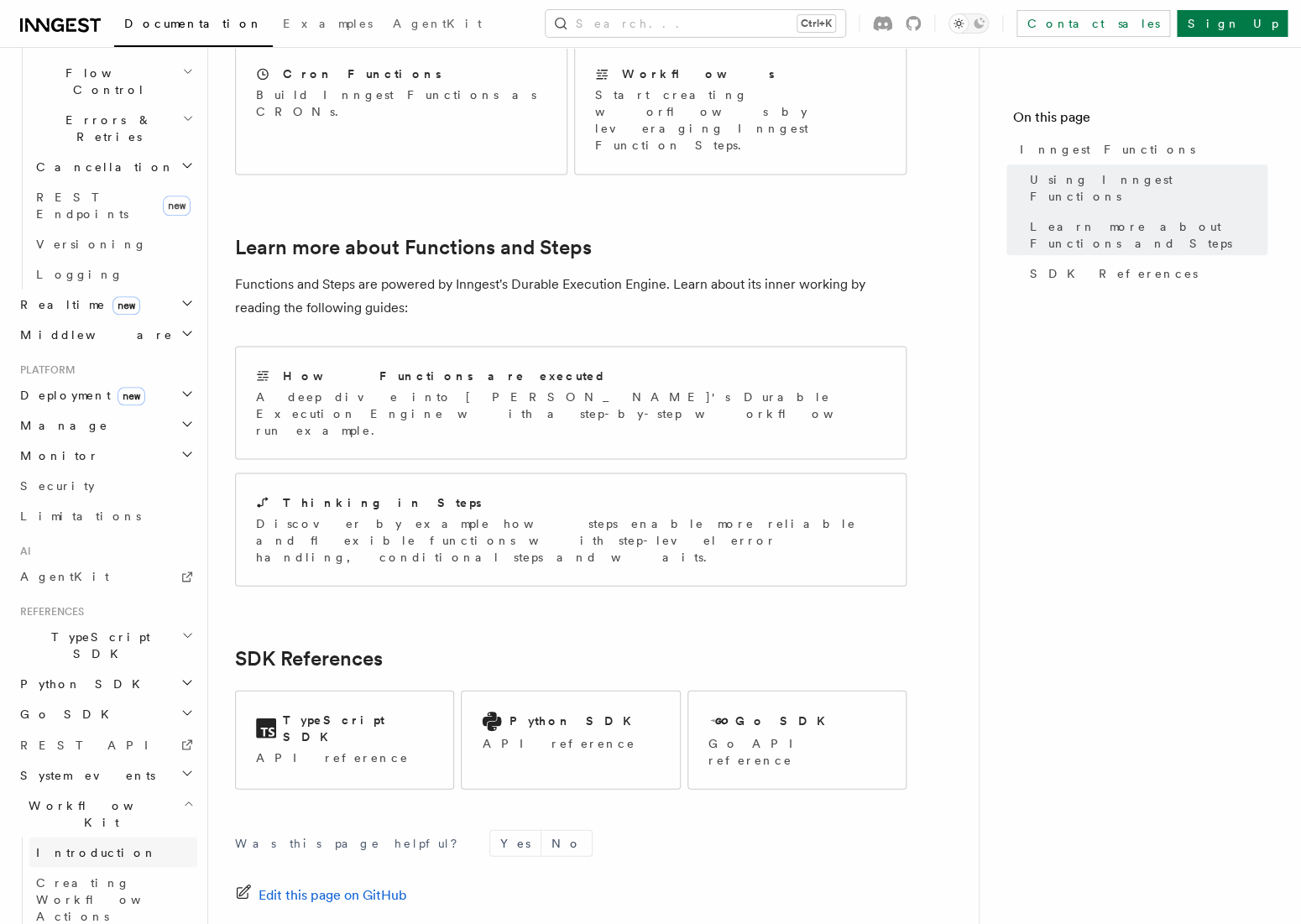
click at [63, 837] on link "Introduction" at bounding box center [113, 852] width 168 height 30
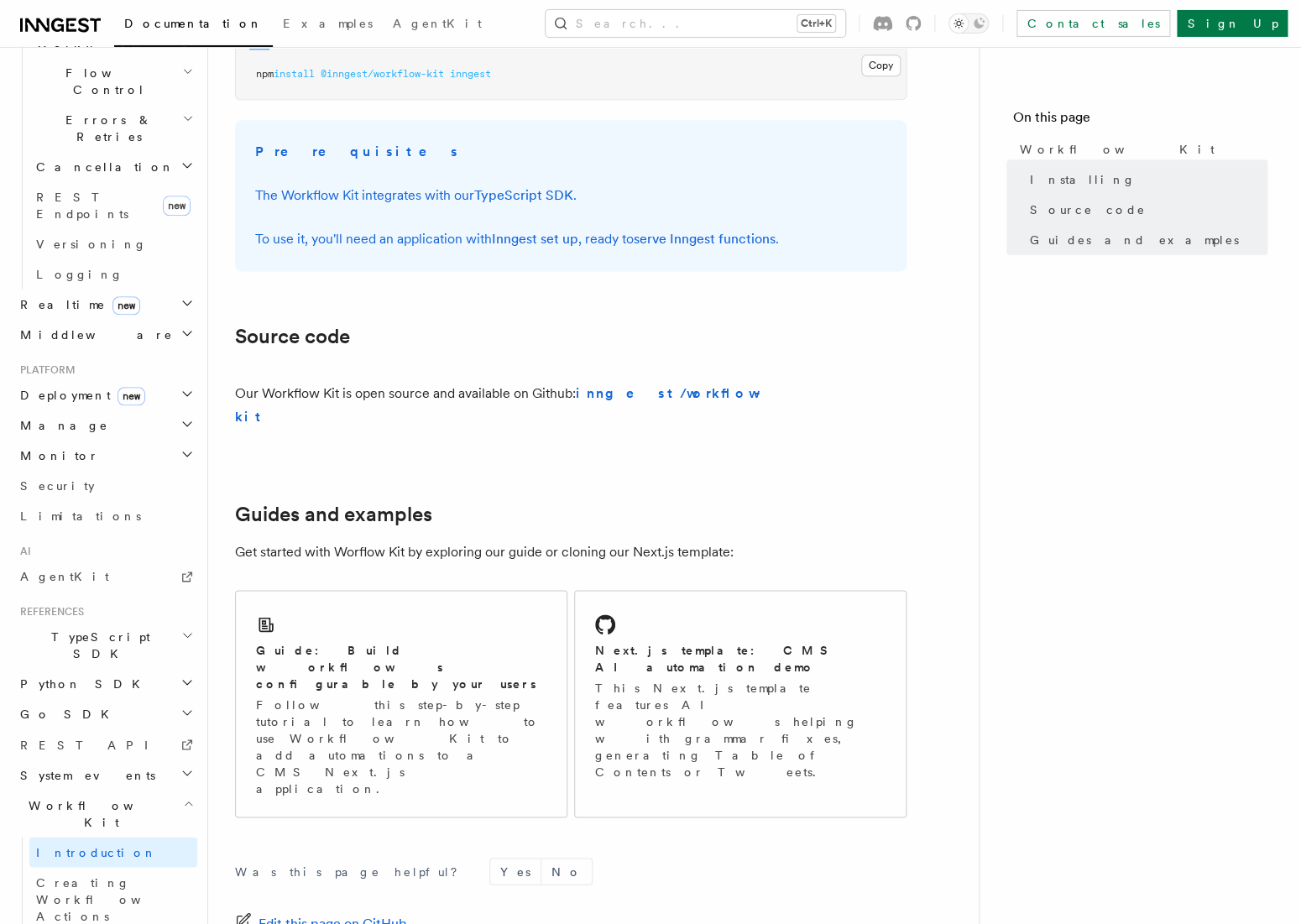
scroll to position [859, 0]
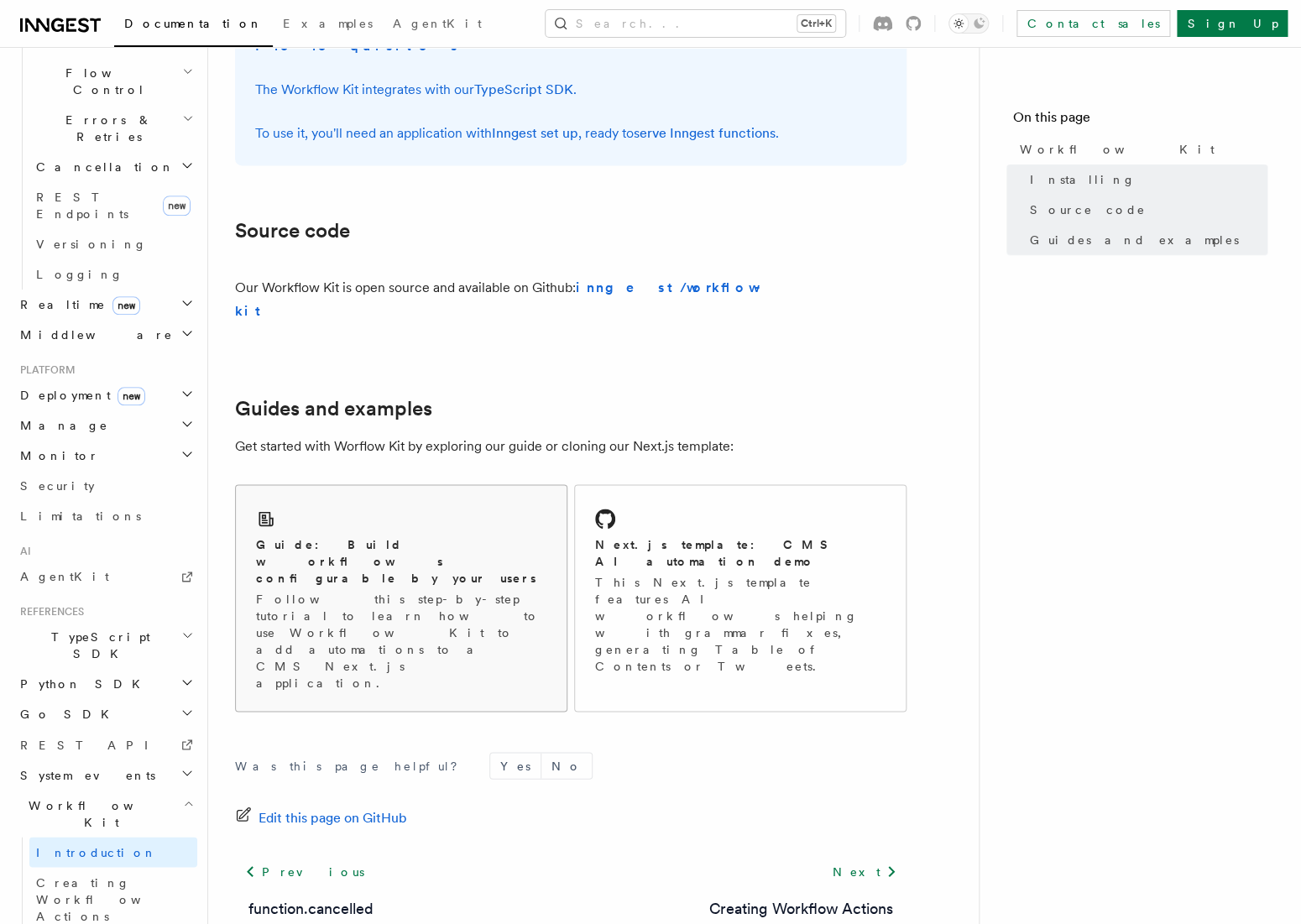
click at [372, 590] on p "Follow this step-by-step tutorial to learn how to use Workflow Kit to add autom…" at bounding box center [400, 640] width 290 height 100
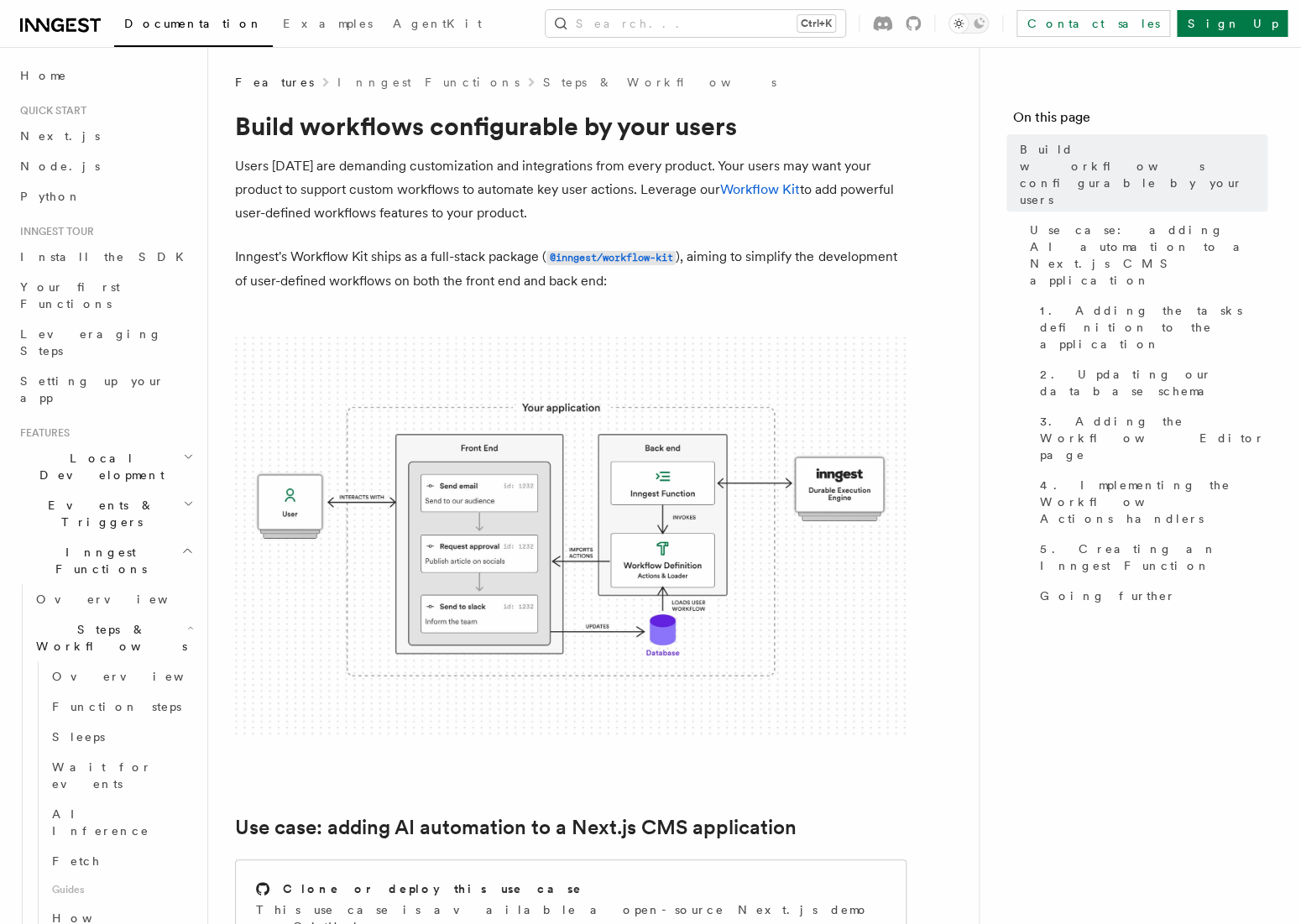
click at [191, 544] on icon "button" at bounding box center [187, 551] width 13 height 14
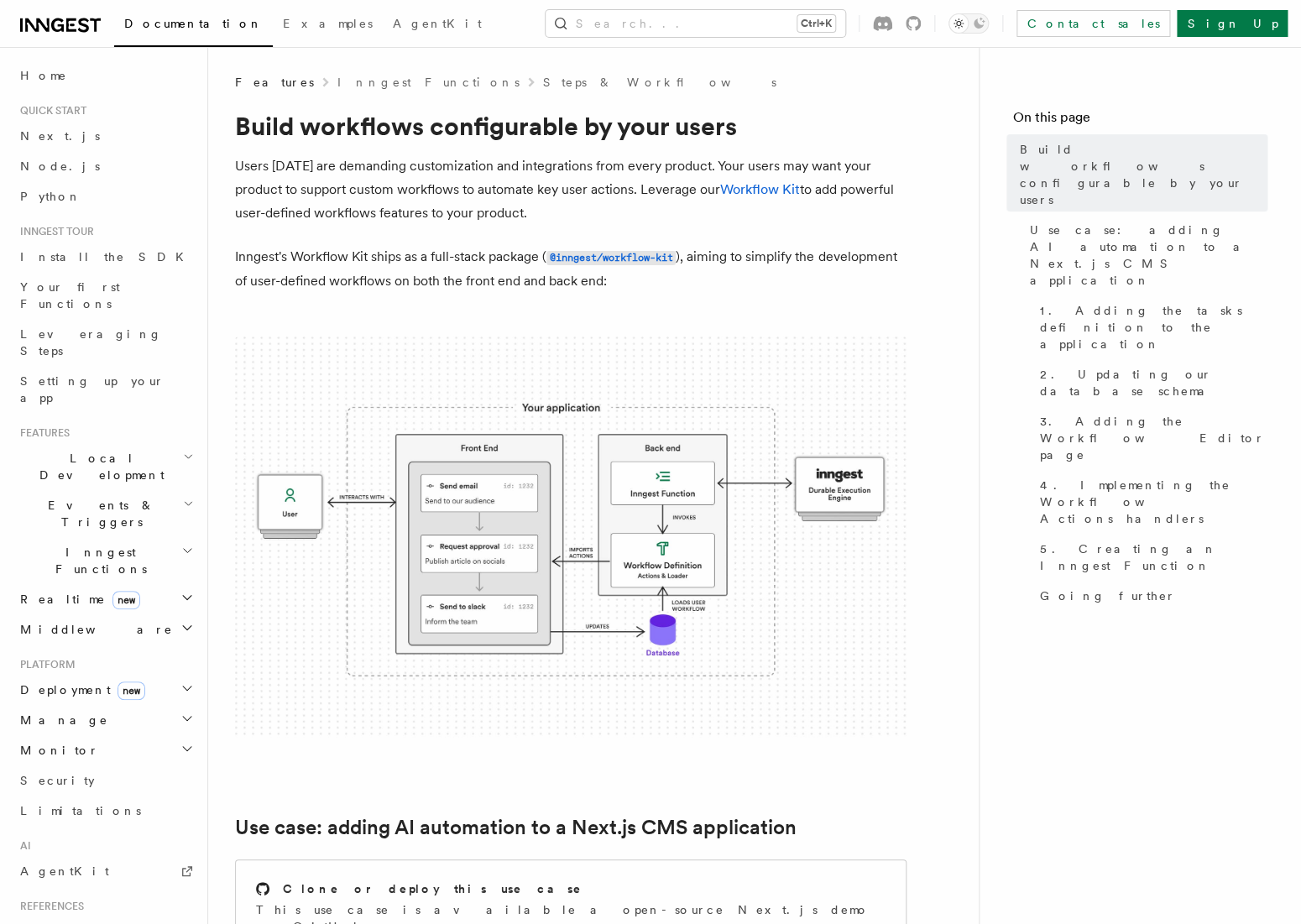
click at [183, 682] on icon "button" at bounding box center [187, 689] width 14 height 14
click at [83, 714] on span "Overview" at bounding box center [122, 720] width 173 height 14
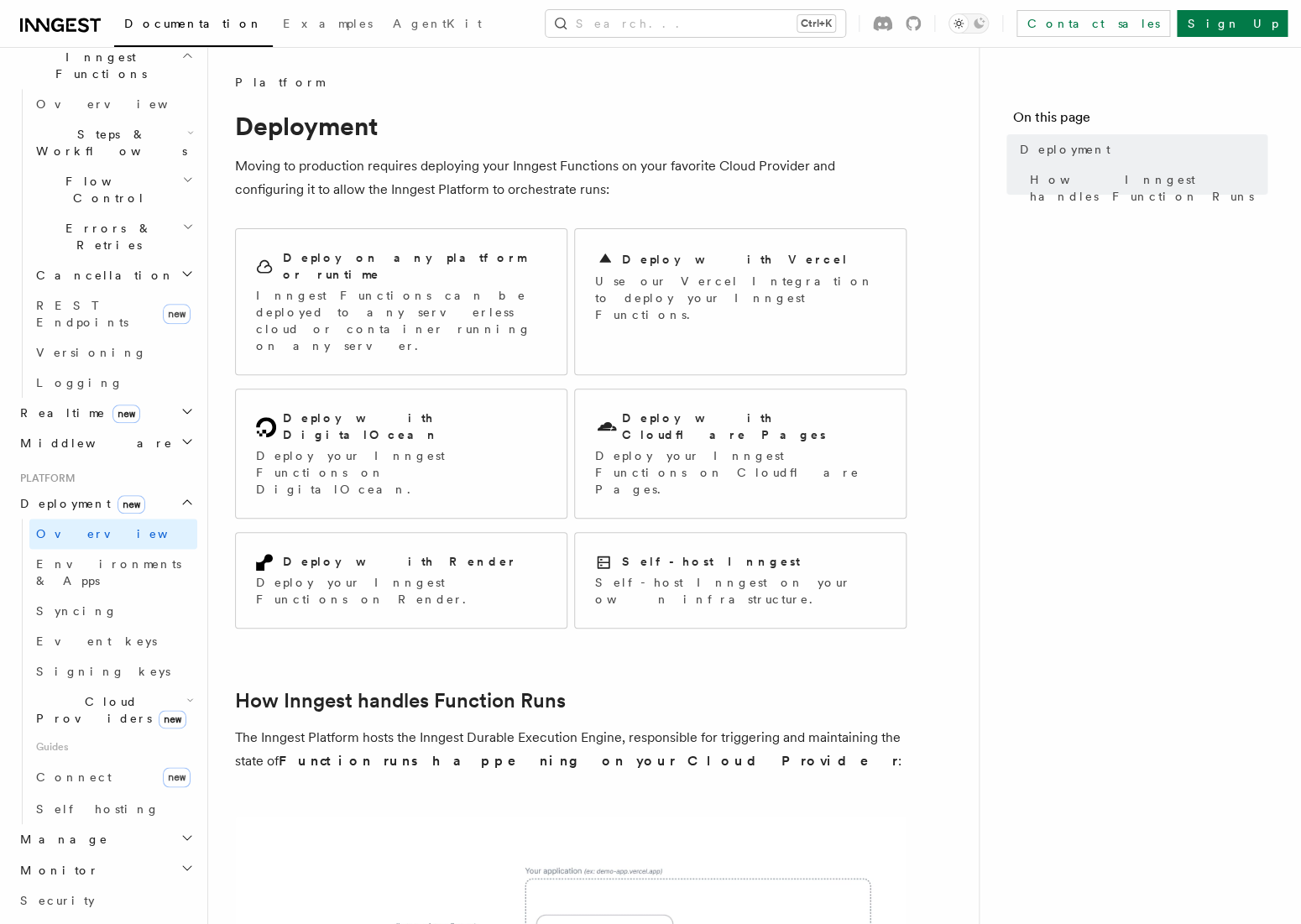
scroll to position [499, 0]
click at [78, 800] on span "Self hosting" at bounding box center [97, 806] width 123 height 14
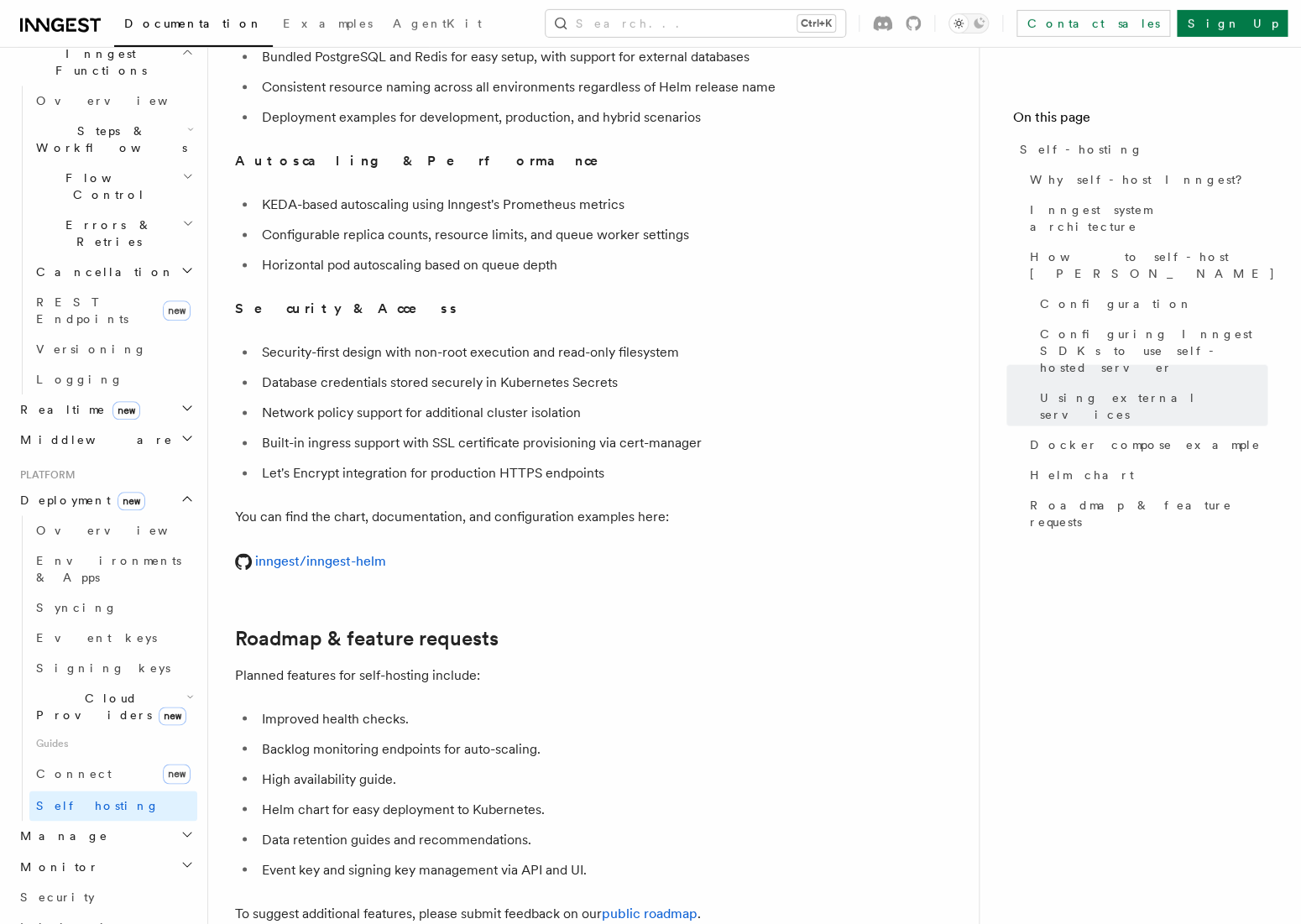
scroll to position [5956, 0]
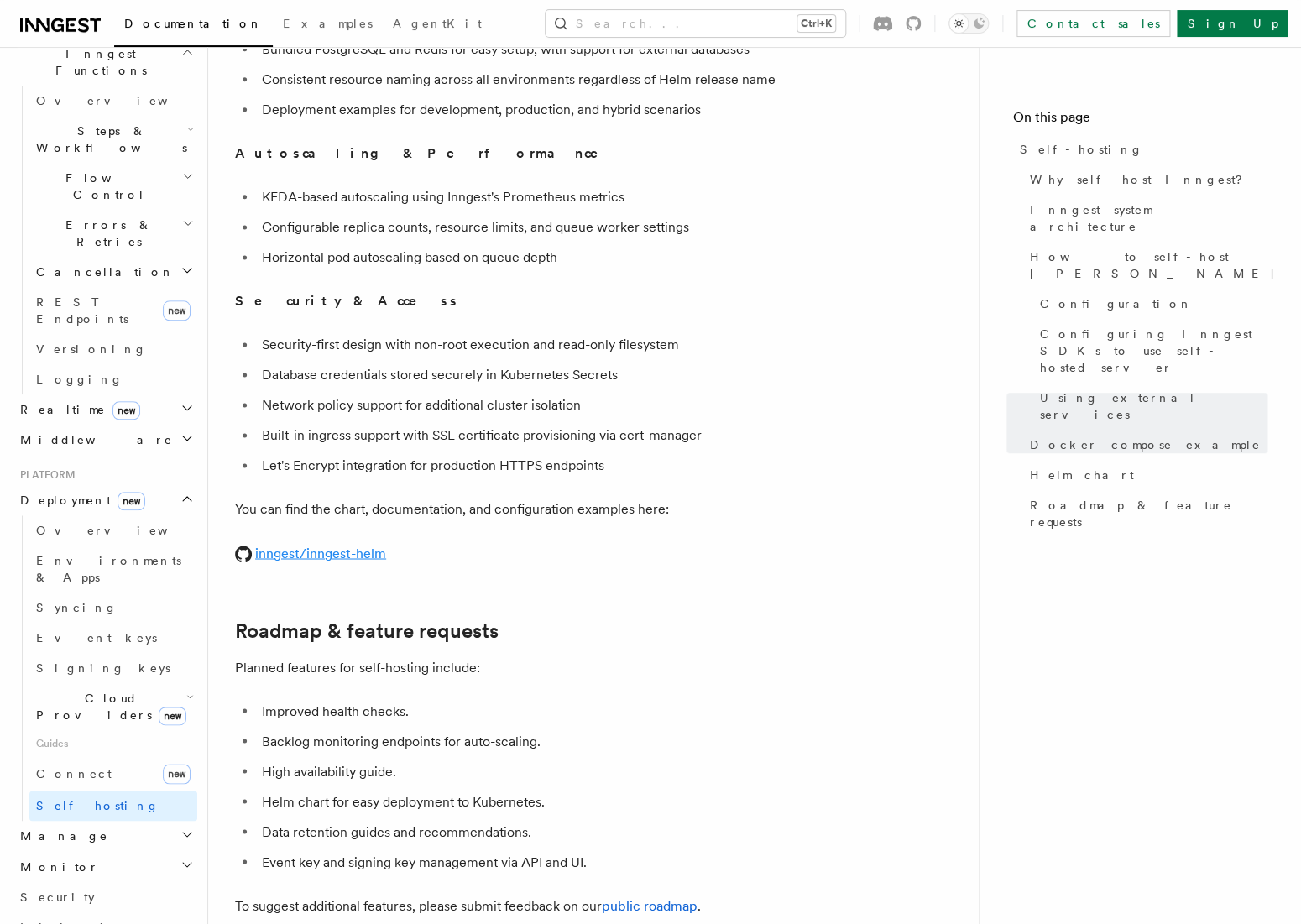
click at [358, 545] on link "inngest/inngest-helm" at bounding box center [311, 553] width 151 height 16
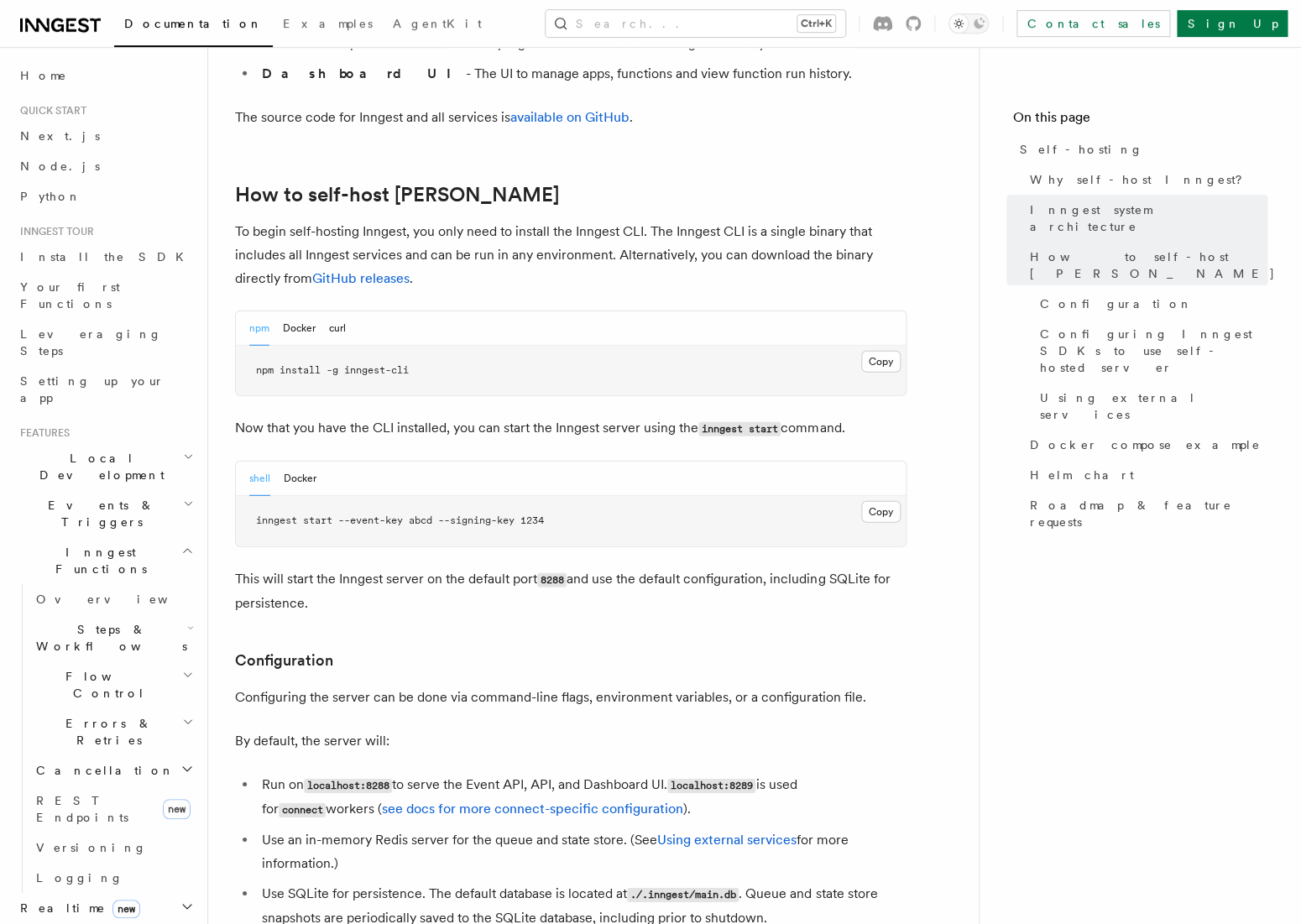
scroll to position [1579, 0]
click at [300, 310] on button "Docker" at bounding box center [299, 327] width 33 height 35
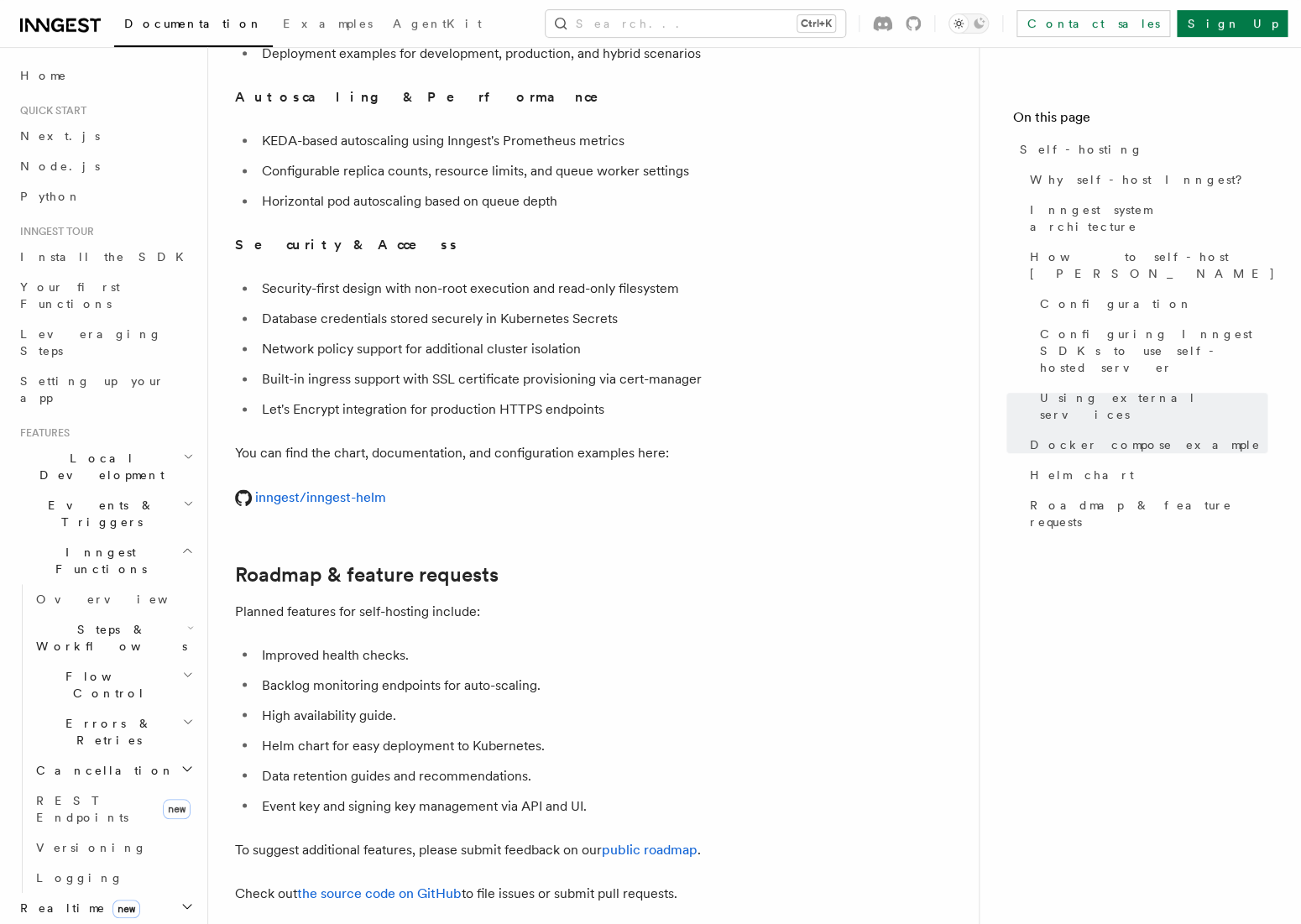
scroll to position [6002, 0]
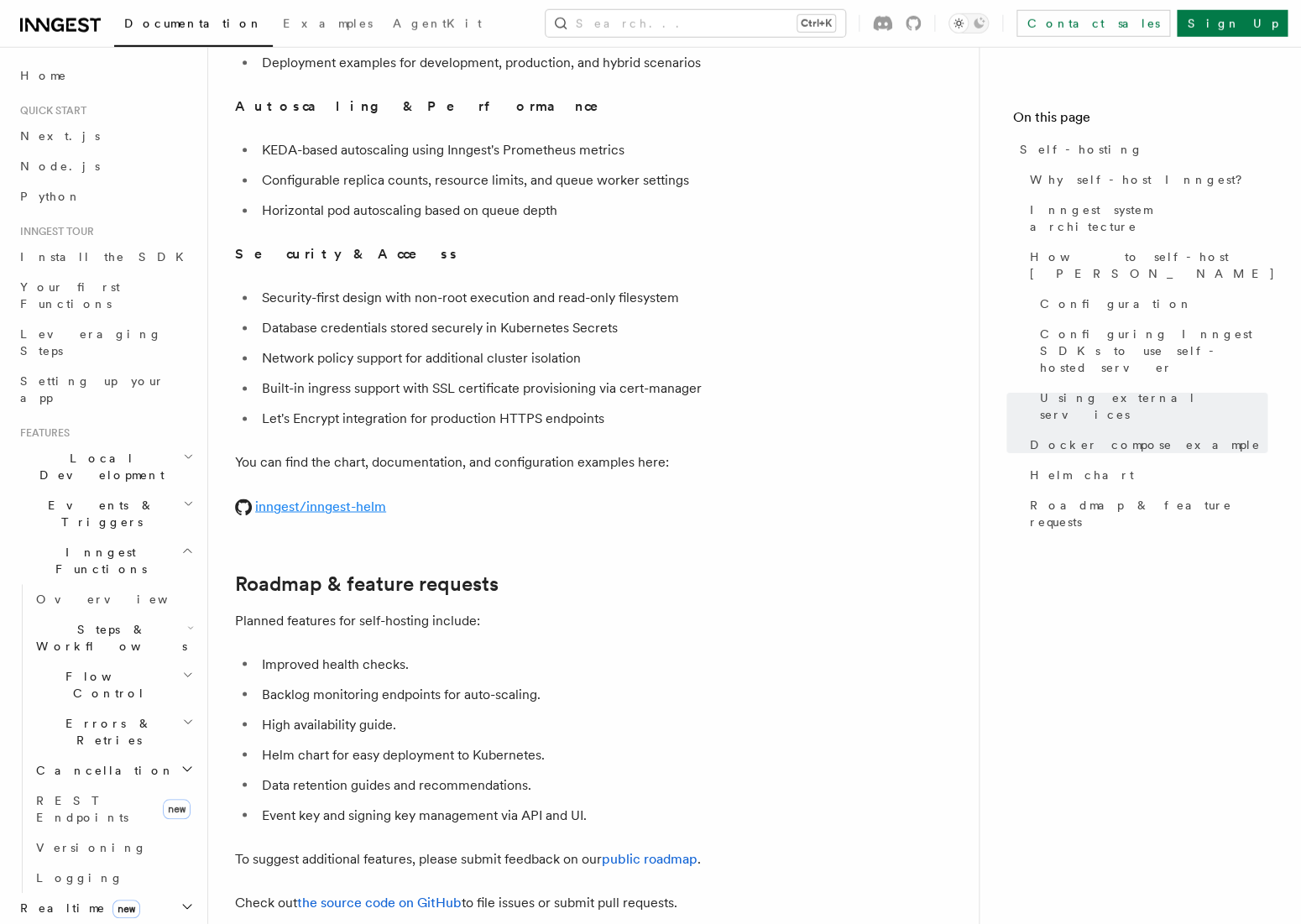
click at [325, 499] on link "inngest/inngest-helm" at bounding box center [311, 506] width 151 height 16
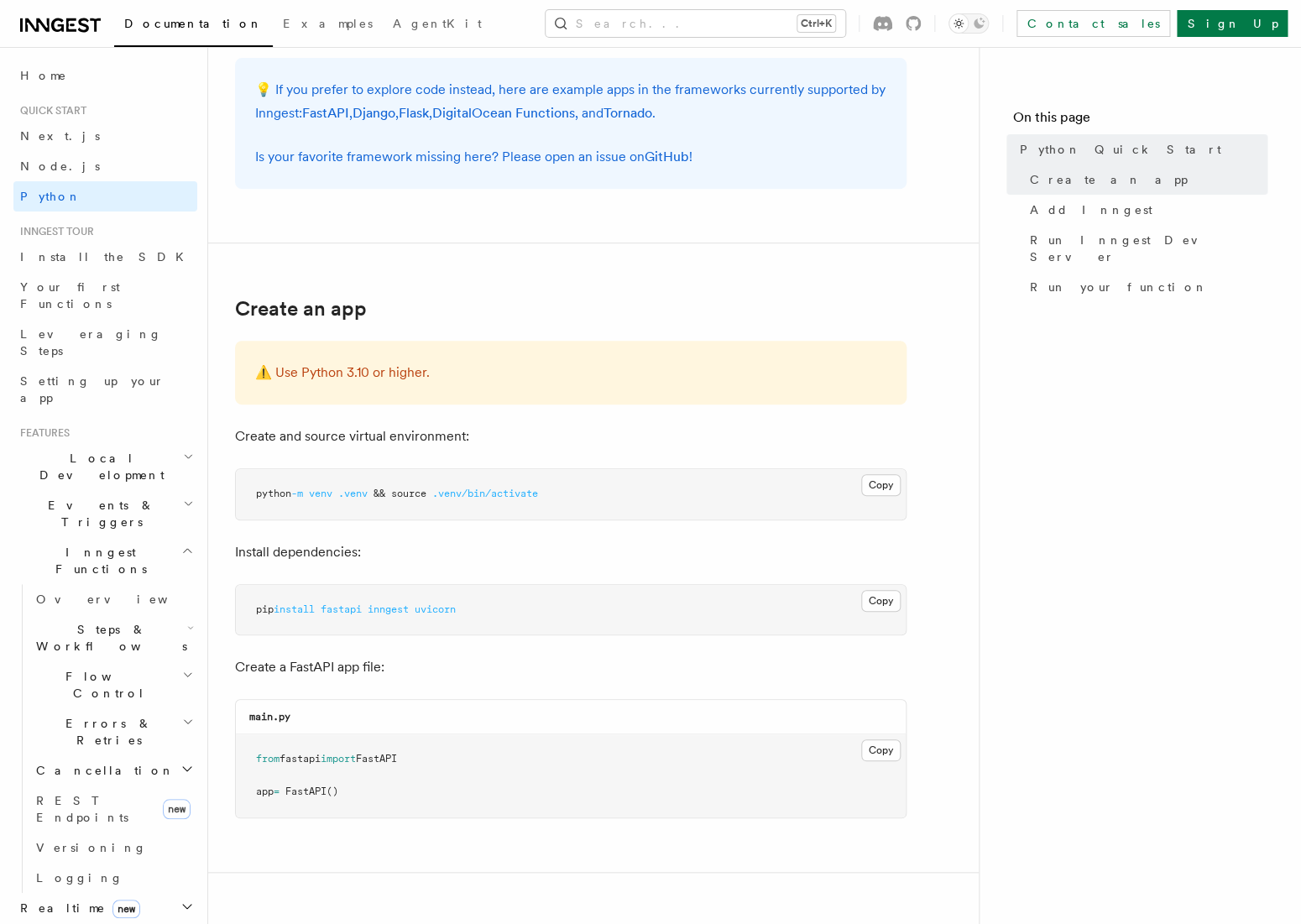
scroll to position [141, 0]
drag, startPoint x: 556, startPoint y: 494, endPoint x: 249, endPoint y: 496, distance: 307.0
click at [249, 496] on pre "python -m venv .venv && source .venv/bin/activate" at bounding box center [571, 494] width 670 height 50
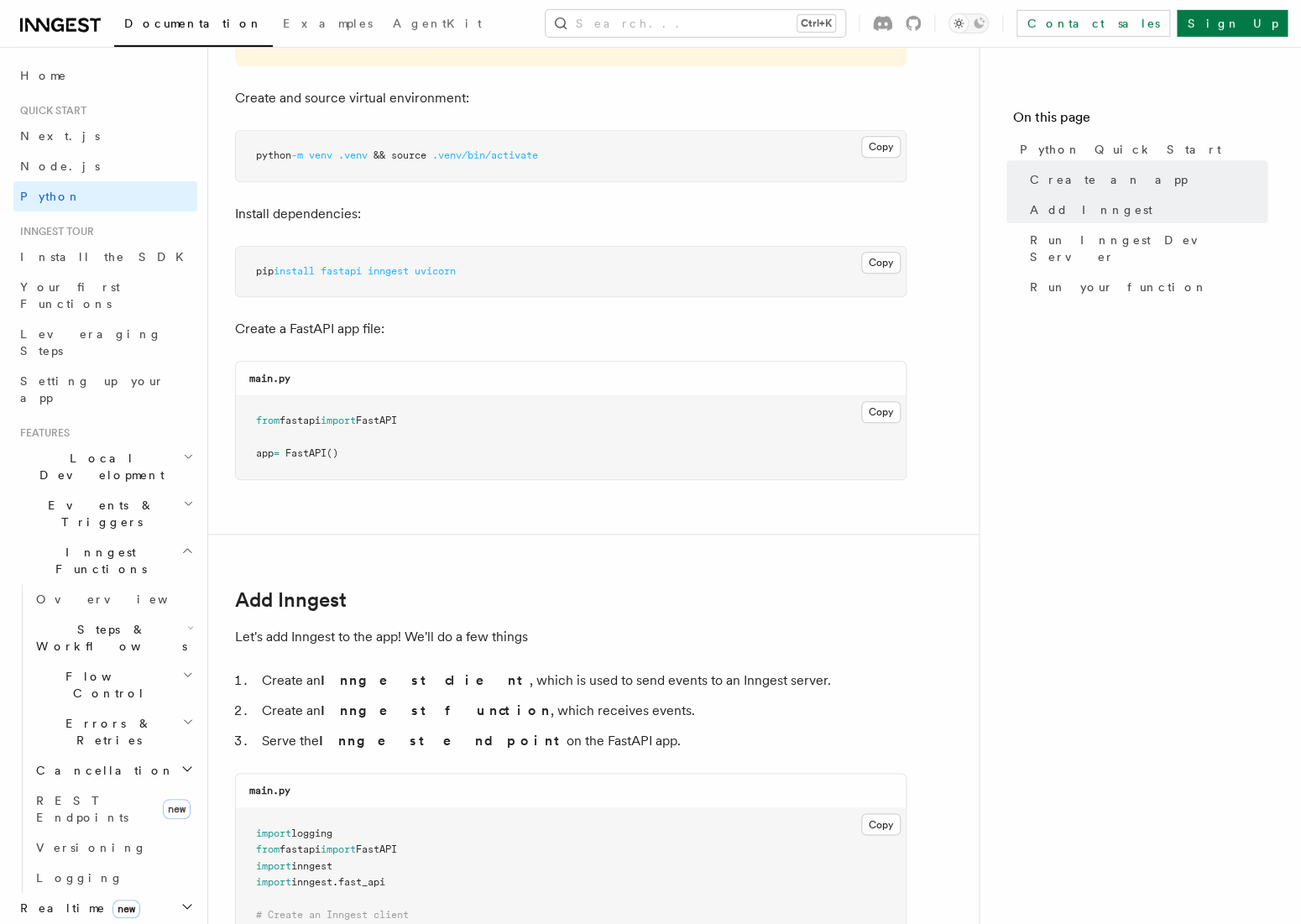
scroll to position [492, 0]
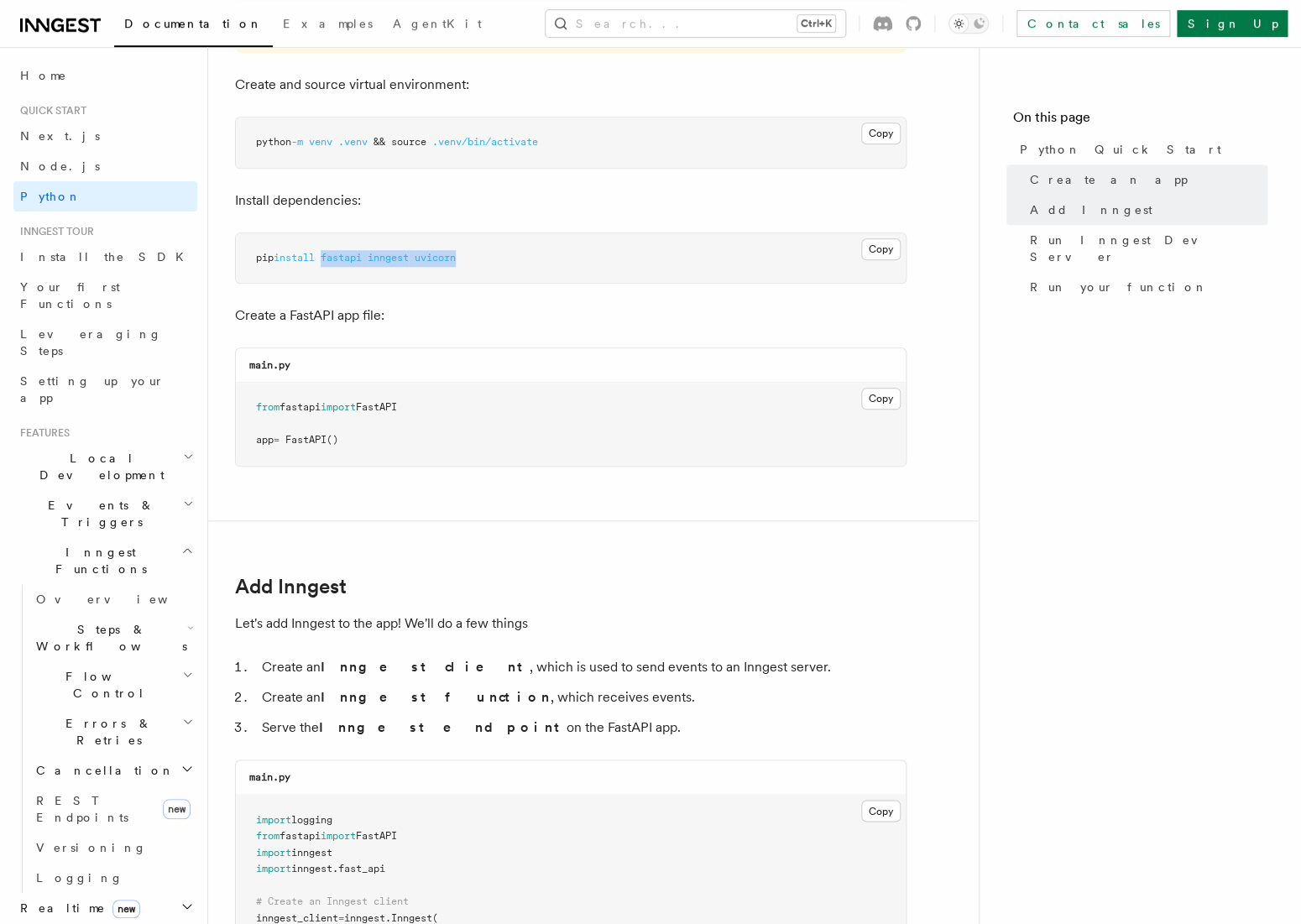
drag, startPoint x: 330, startPoint y: 259, endPoint x: 474, endPoint y: 266, distance: 144.2
click at [474, 266] on pre "pip install fastapi inngest uvicorn" at bounding box center [571, 258] width 670 height 50
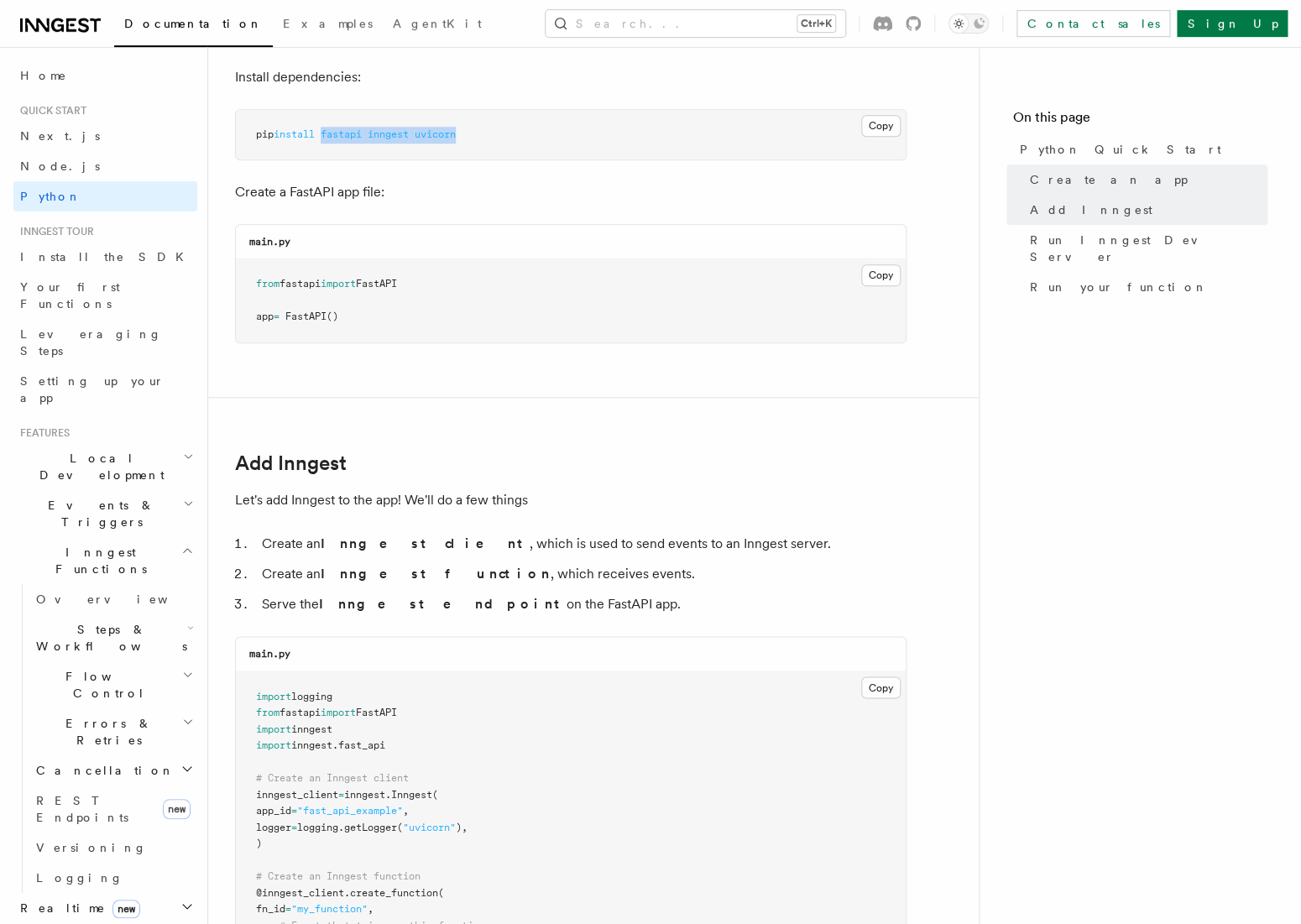
scroll to position [620, 0]
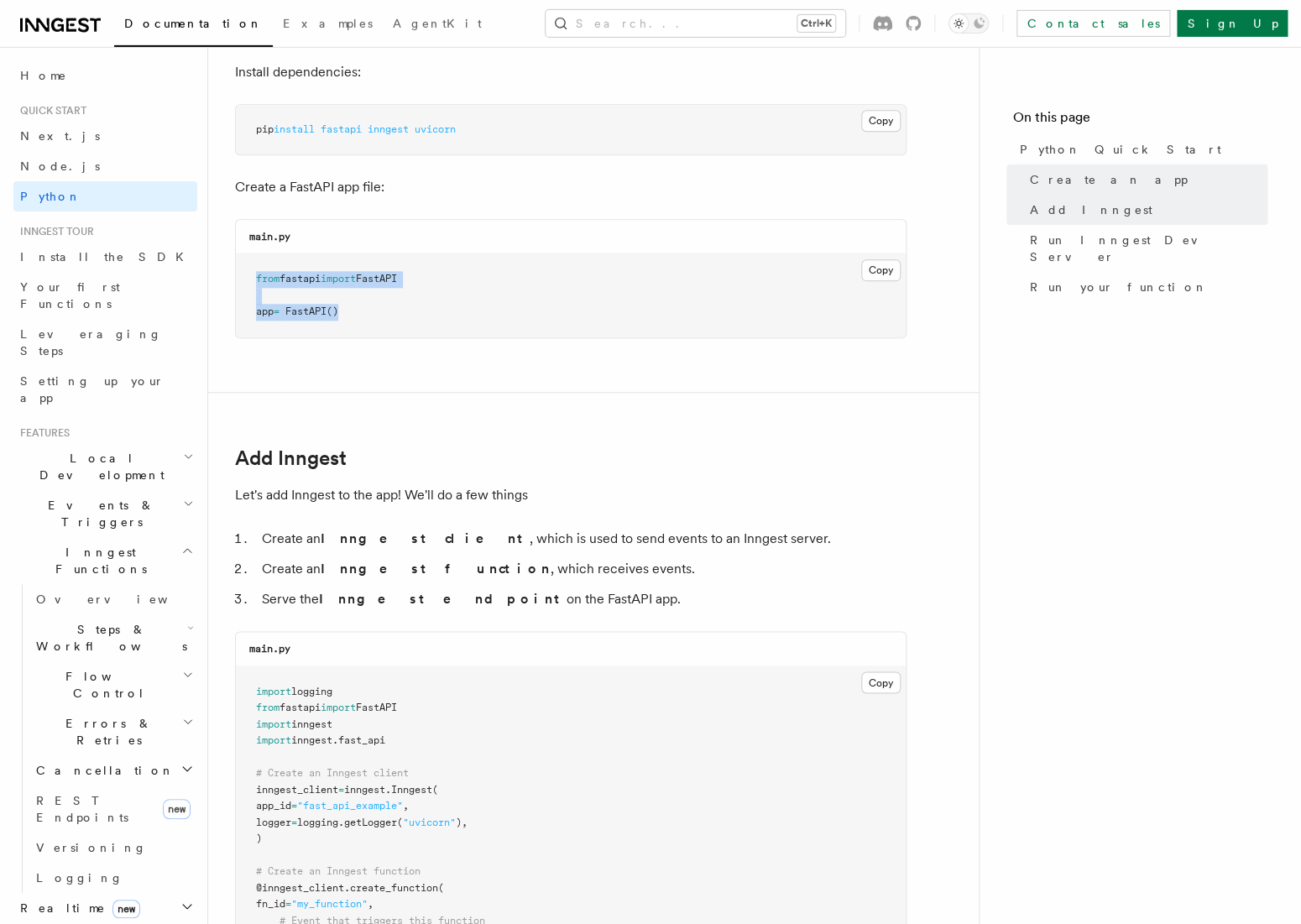
drag, startPoint x: 356, startPoint y: 313, endPoint x: 254, endPoint y: 283, distance: 106.3
click at [254, 283] on pre "from fastapi import FastAPI app = FastAPI ()" at bounding box center [571, 296] width 670 height 83
drag, startPoint x: 258, startPoint y: 281, endPoint x: 371, endPoint y: 333, distance: 124.4
click at [371, 333] on pre "from fastapi import FastAPI app = FastAPI ()" at bounding box center [571, 296] width 670 height 83
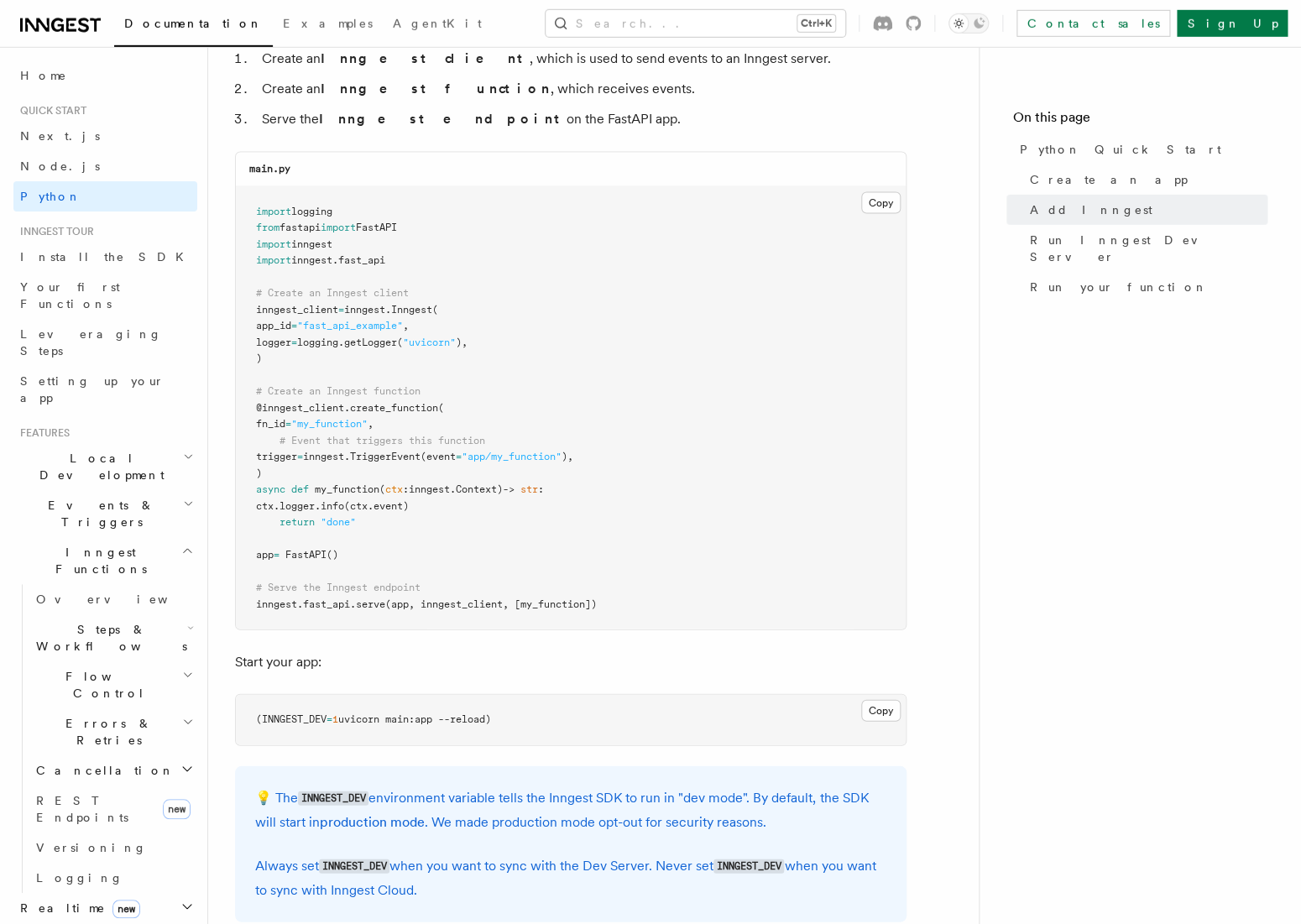
scroll to position [1113, 0]
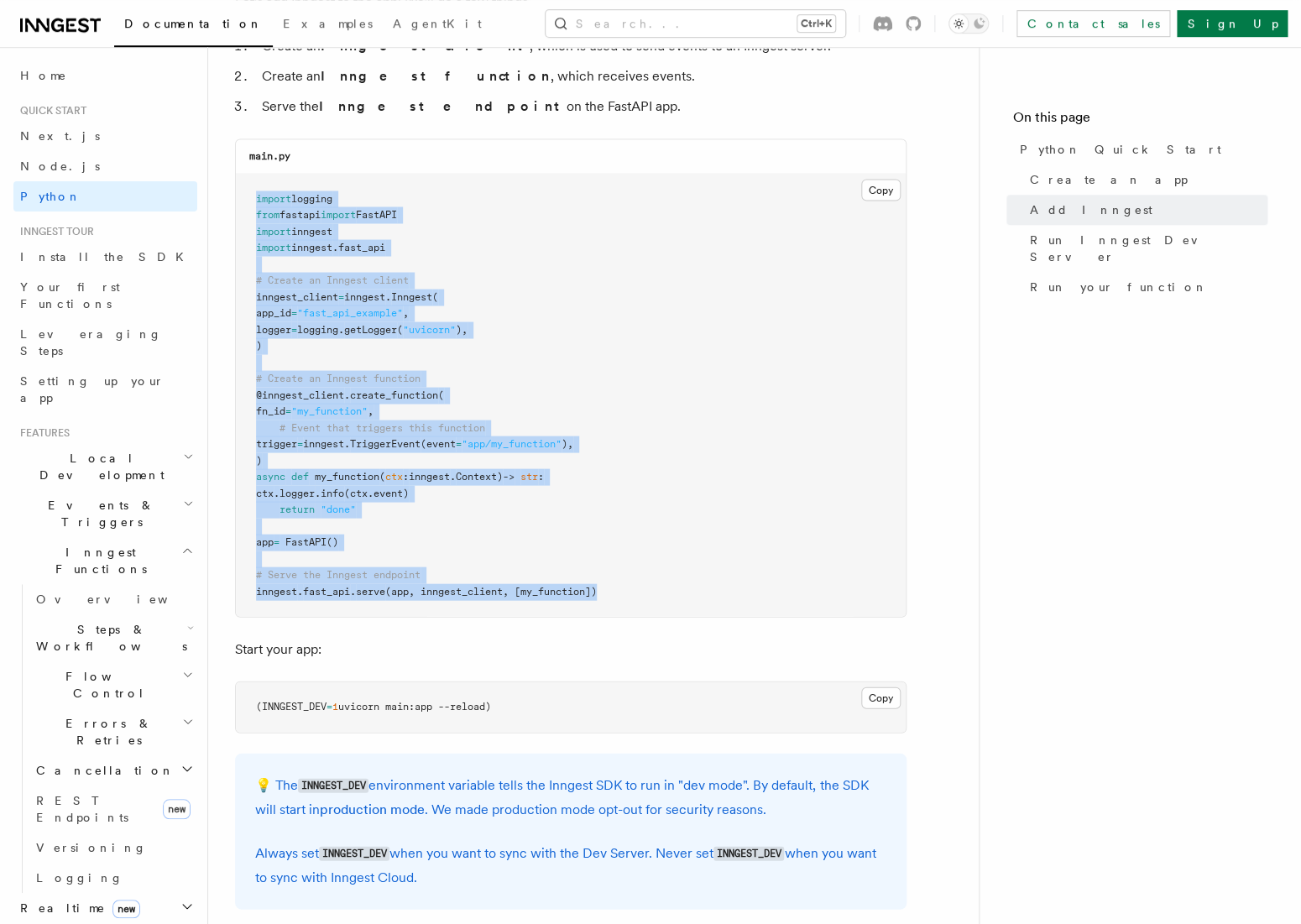
drag, startPoint x: 615, startPoint y: 593, endPoint x: 256, endPoint y: 198, distance: 533.8
click at [256, 198] on pre "import logging from fastapi import FastAPI import inngest import inngest . fast…" at bounding box center [571, 395] width 670 height 444
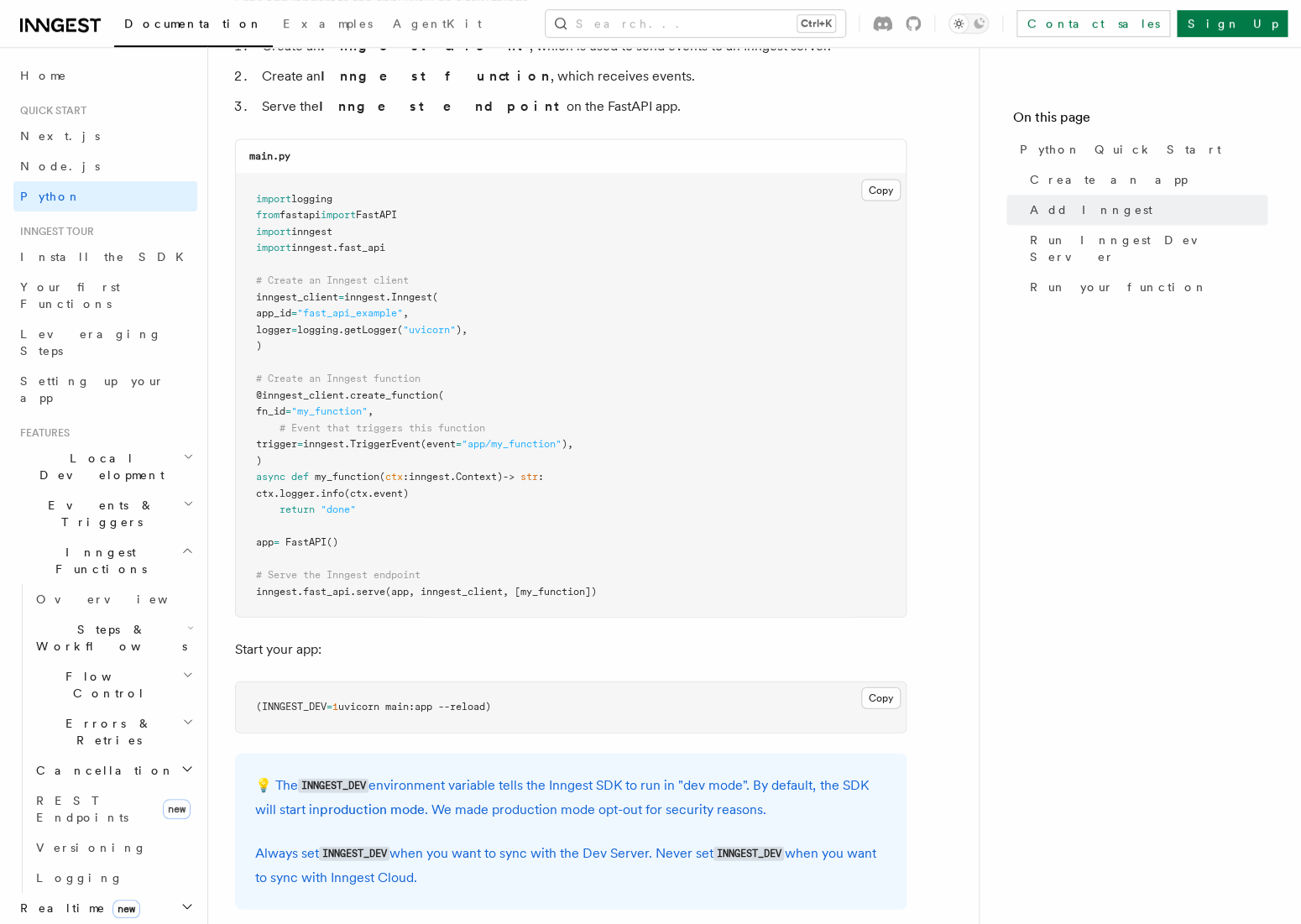
click at [407, 612] on pre "import logging from fastapi import FastAPI import inngest import inngest . fast…" at bounding box center [571, 395] width 670 height 444
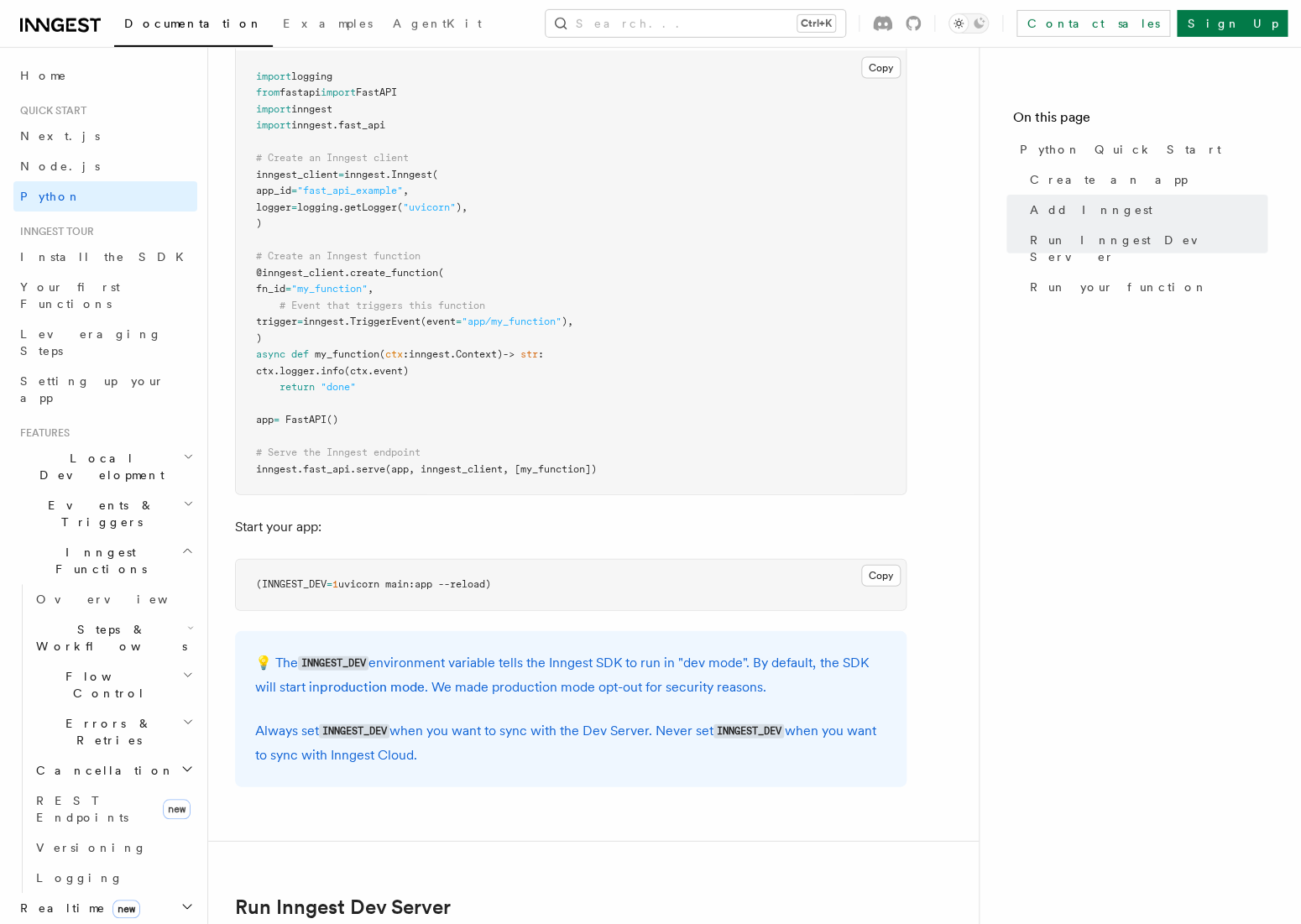
scroll to position [1237, 0]
drag, startPoint x: 517, startPoint y: 584, endPoint x: 256, endPoint y: 582, distance: 261.0
click at [256, 582] on pre "(INNGEST_DEV = 1 uvicorn main:app --reload)" at bounding box center [571, 584] width 670 height 50
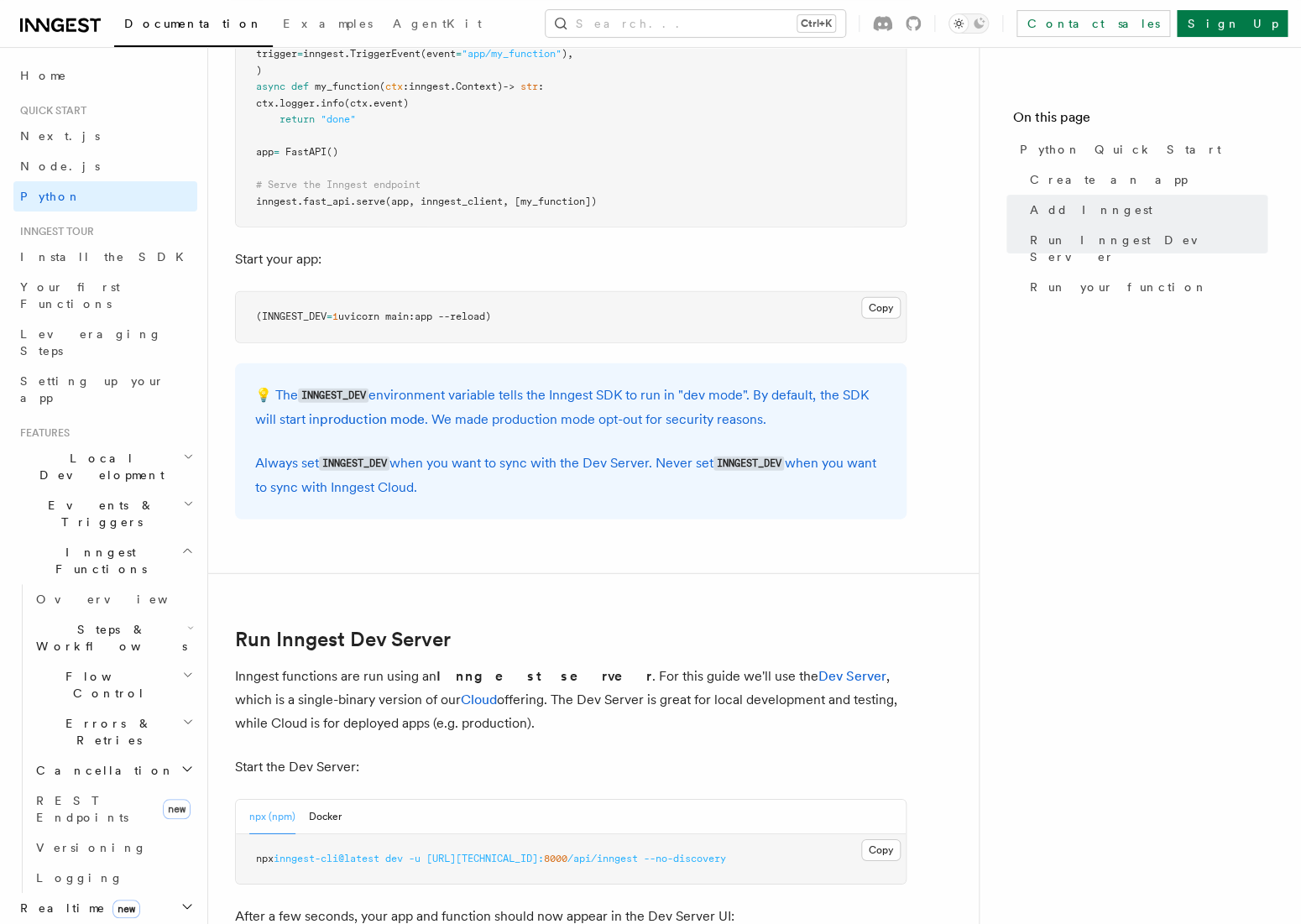
scroll to position [1507, 0]
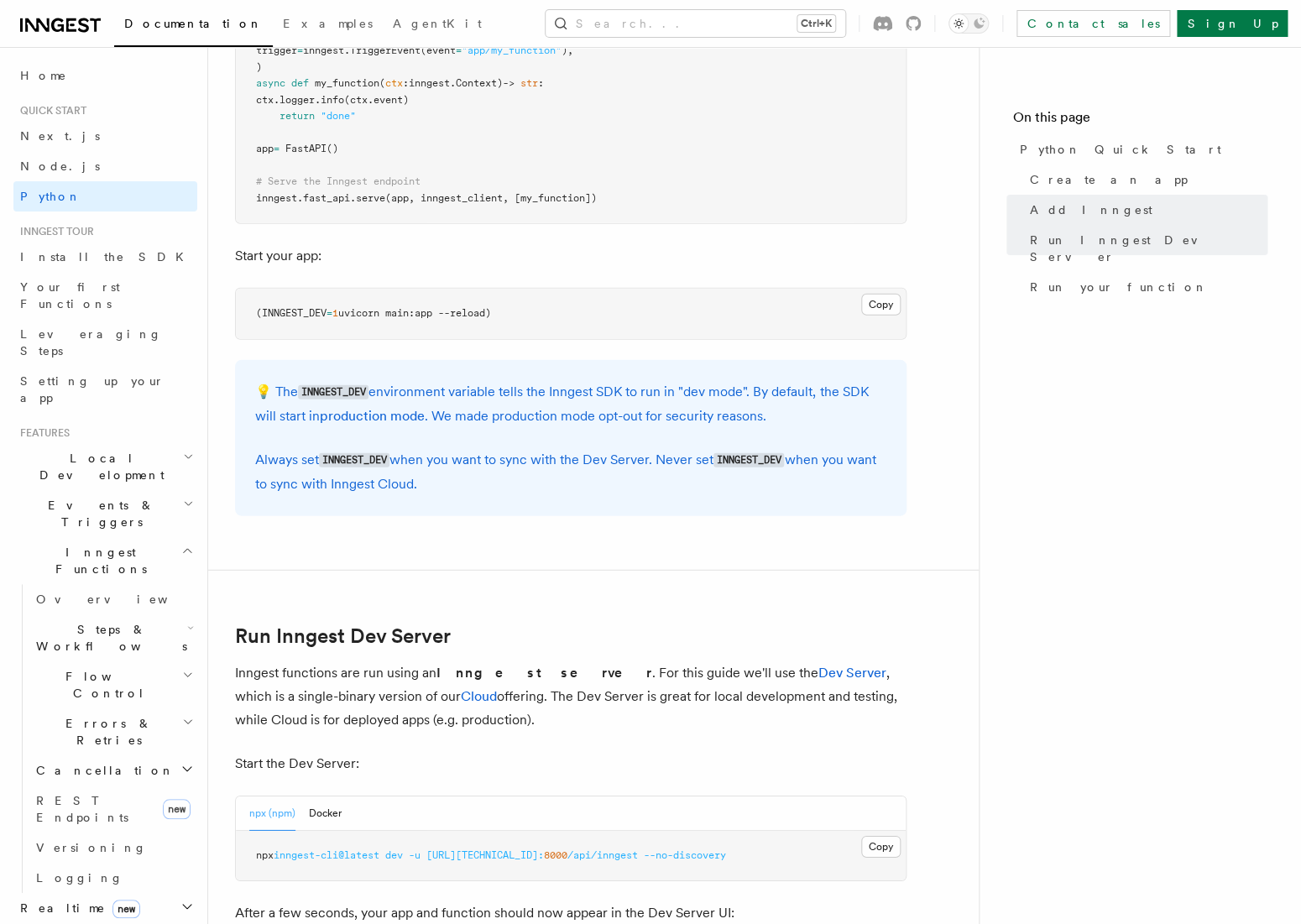
click at [569, 312] on pre "(INNGEST_DEV = 1 uvicorn main:app --reload)" at bounding box center [571, 313] width 670 height 50
drag, startPoint x: 508, startPoint y: 318, endPoint x: 256, endPoint y: 319, distance: 252.0
click at [256, 319] on pre "(INNGEST_DEV = 1 uvicorn main:app --reload)" at bounding box center [571, 313] width 670 height 50
click at [600, 631] on h2 "Run Inngest Dev Server" at bounding box center [571, 637] width 671 height 23
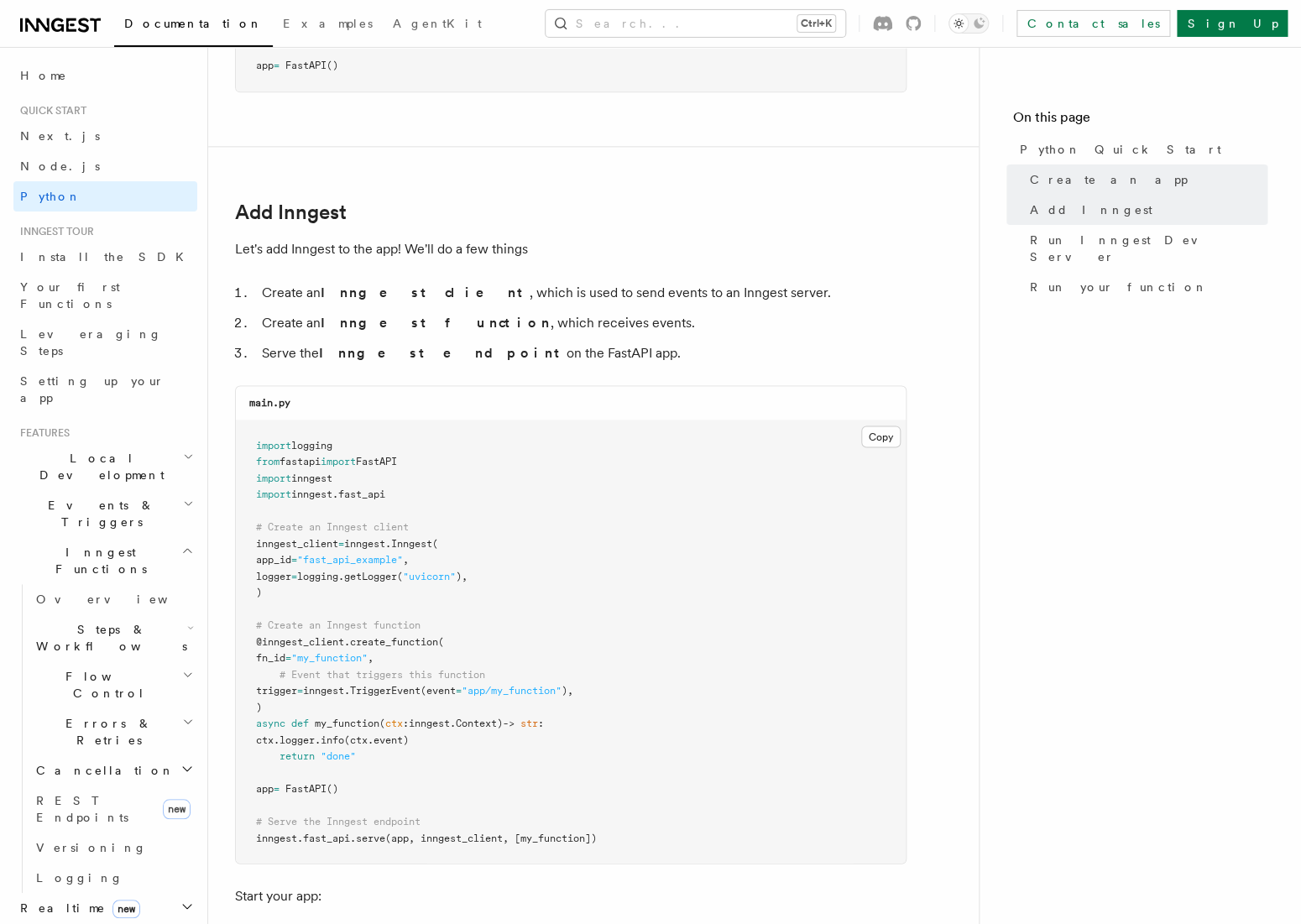
scroll to position [882, 0]
